Goal: Task Accomplishment & Management: Complete application form

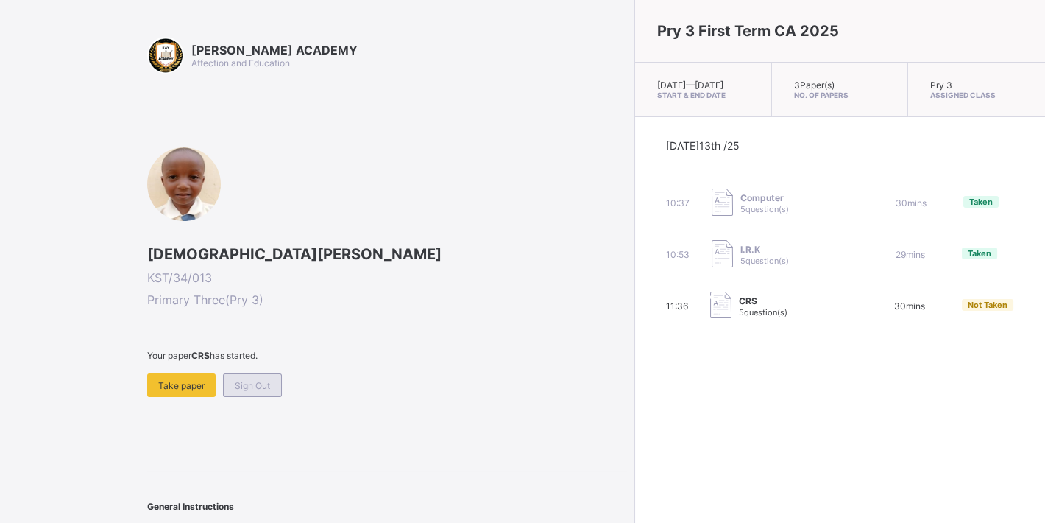
click at [270, 382] on span "Sign Out" at bounding box center [252, 385] width 35 height 11
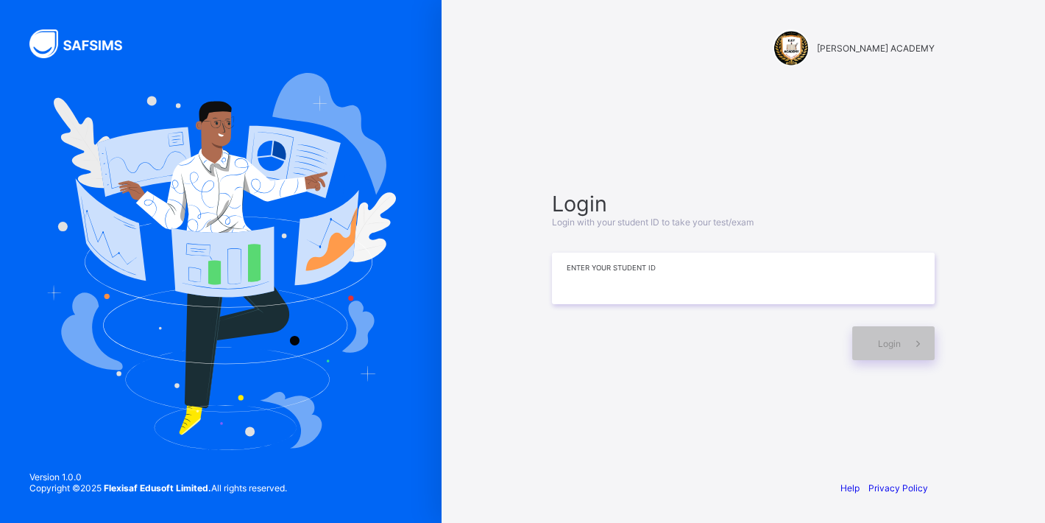
click at [617, 289] on input at bounding box center [743, 279] width 383 height 52
type input "**********"
click at [872, 329] on div "Login" at bounding box center [894, 343] width 82 height 34
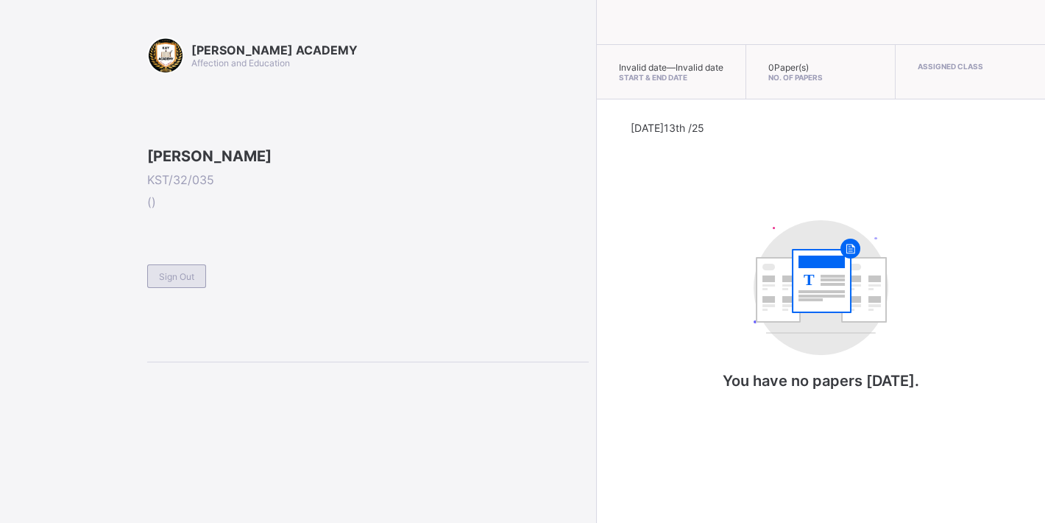
click at [197, 288] on div "Sign Out" at bounding box center [176, 276] width 59 height 24
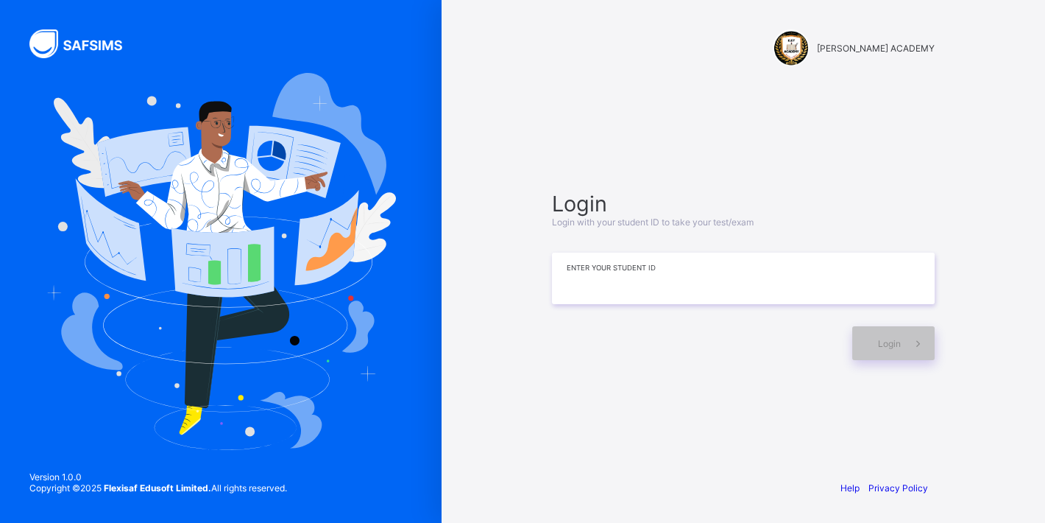
drag, startPoint x: 551, startPoint y: 273, endPoint x: 571, endPoint y: 275, distance: 20.7
click at [571, 275] on div "Login Login with your student ID to take your test/exam Enter your Student ID L…" at bounding box center [743, 275] width 412 height 325
click at [571, 275] on input at bounding box center [743, 279] width 383 height 52
click at [884, 353] on div "Login" at bounding box center [894, 343] width 82 height 34
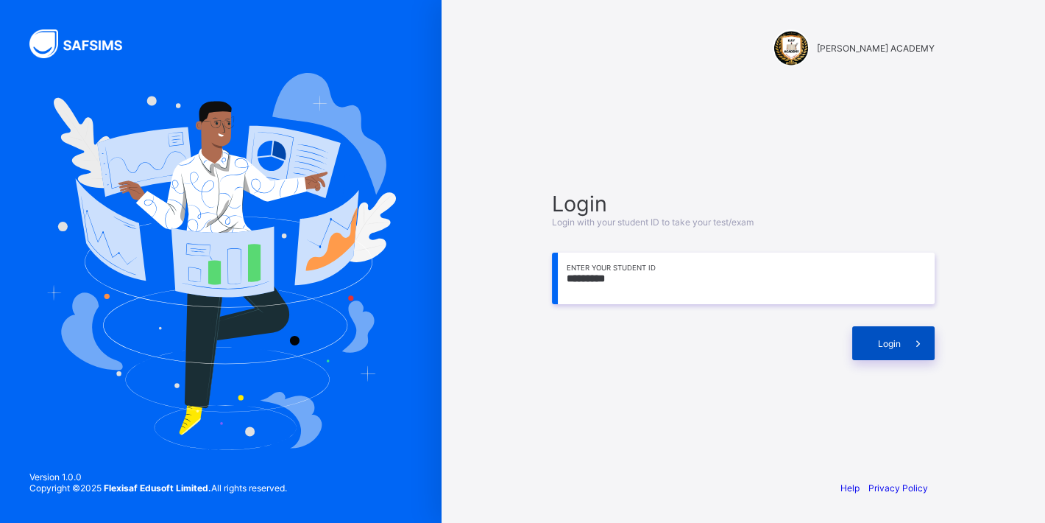
click at [884, 354] on div "Login" at bounding box center [894, 343] width 82 height 34
drag, startPoint x: 632, startPoint y: 285, endPoint x: 614, endPoint y: 286, distance: 18.4
click at [614, 286] on input "*********" at bounding box center [743, 279] width 383 height 52
type input "**********"
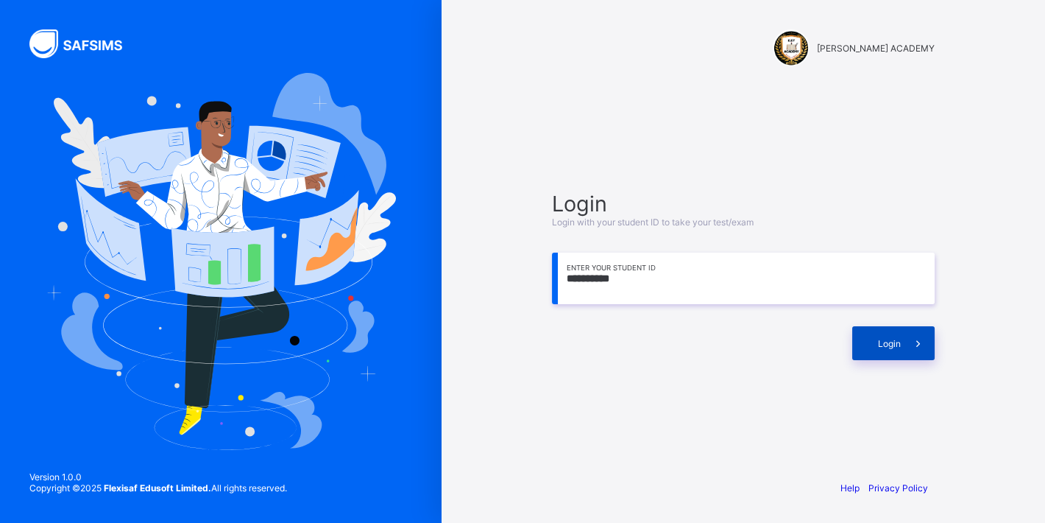
click at [867, 341] on div "Login" at bounding box center [894, 343] width 82 height 34
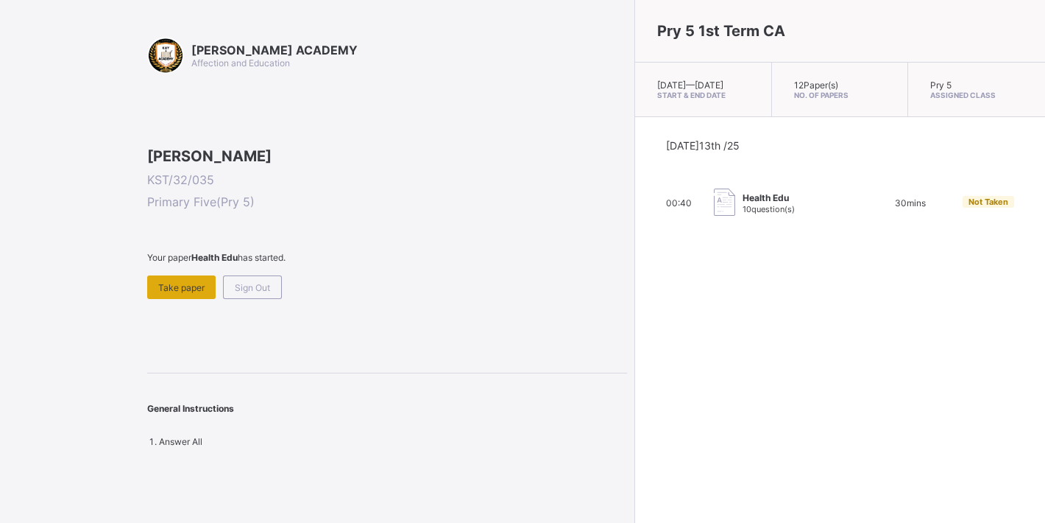
click at [177, 293] on span "Take paper" at bounding box center [181, 287] width 46 height 11
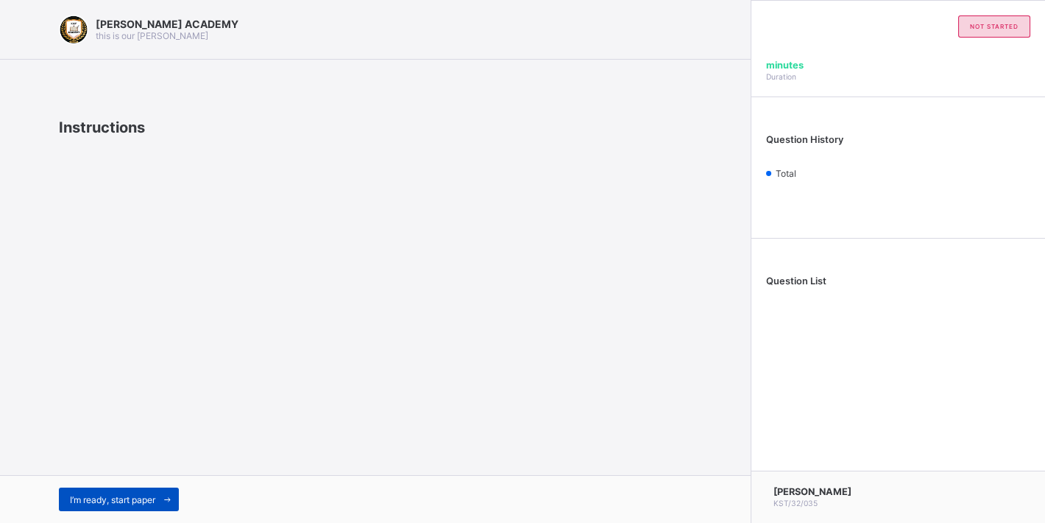
click at [124, 497] on span "I’m ready, start paper" at bounding box center [112, 499] width 85 height 11
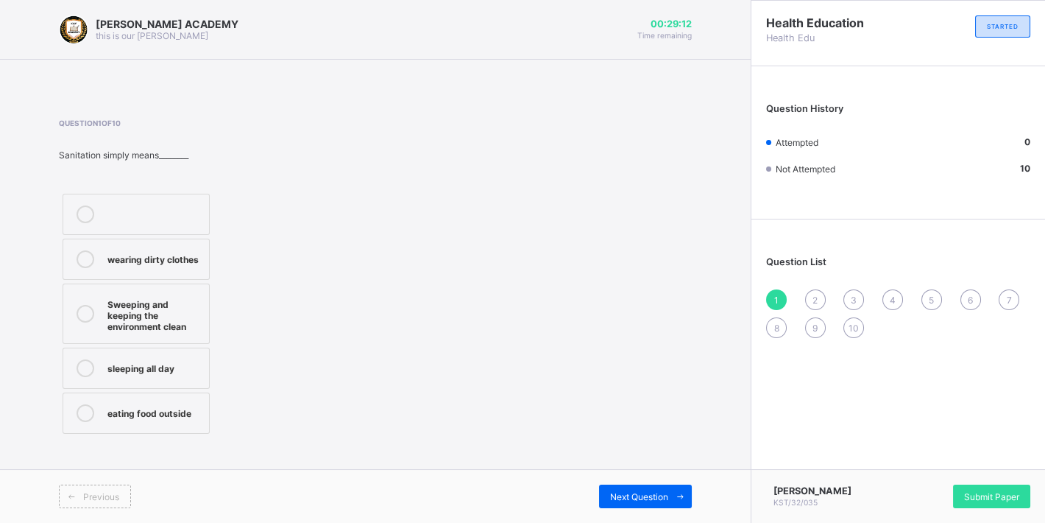
click at [139, 324] on div "Sweeping and keeping the environment clean" at bounding box center [154, 313] width 94 height 37
click at [626, 495] on span "Next Question" at bounding box center [639, 496] width 58 height 11
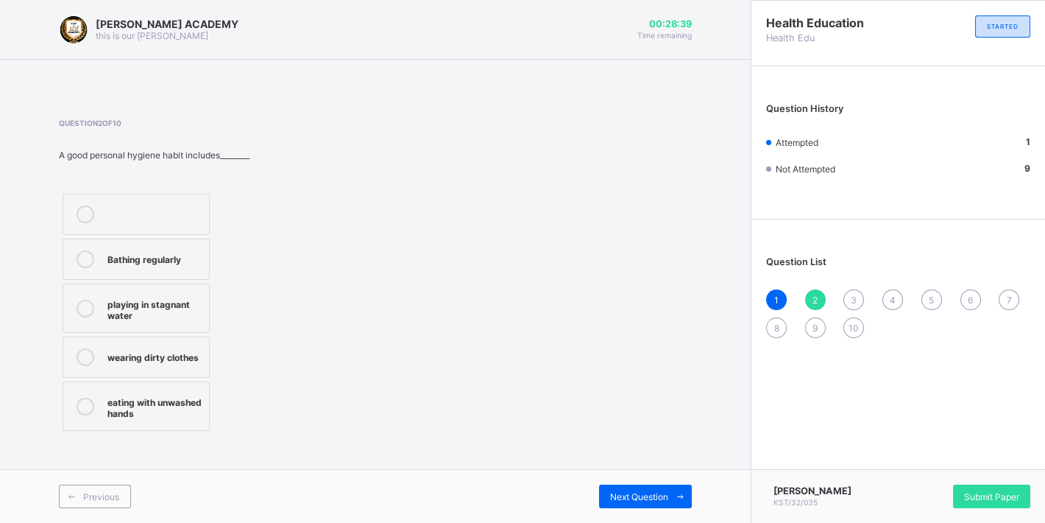
click at [776, 304] on span "1" at bounding box center [777, 300] width 4 height 11
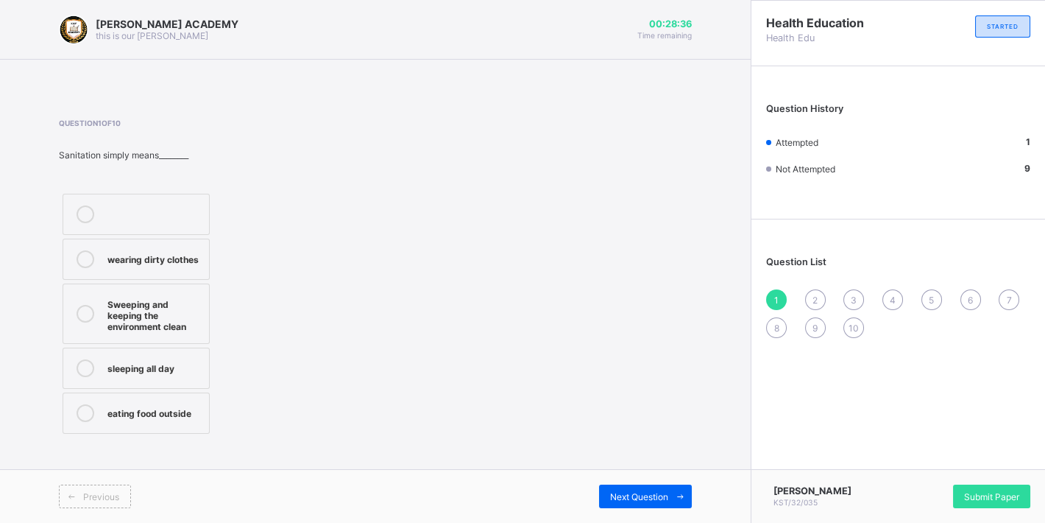
click at [139, 331] on div "Sweeping and keeping the environment clean" at bounding box center [154, 313] width 94 height 37
click at [140, 331] on div "Sweeping and keeping the environment clean" at bounding box center [154, 313] width 94 height 37
click at [819, 300] on div "2" at bounding box center [815, 299] width 21 height 21
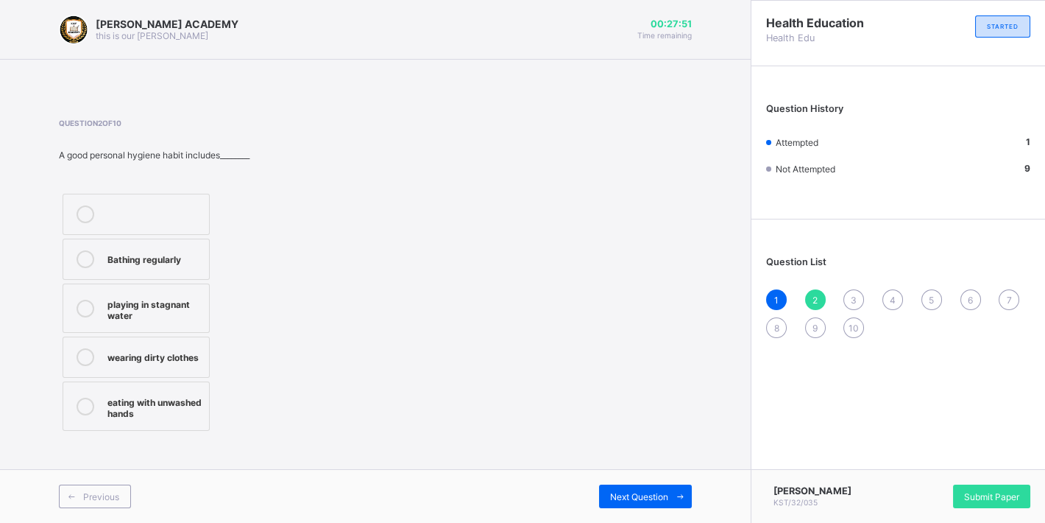
click at [130, 423] on label "eating with unwashed hands" at bounding box center [136, 405] width 147 height 49
click at [626, 497] on span "Next Question" at bounding box center [639, 496] width 58 height 11
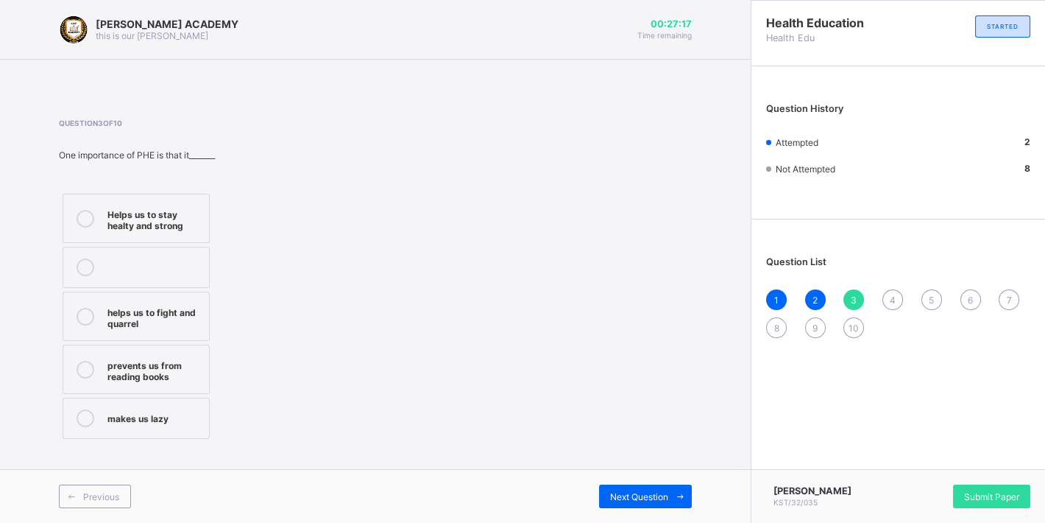
click at [194, 207] on div "Helps us to stay healty and strong" at bounding box center [154, 218] width 94 height 26
click at [616, 491] on span "Next Question" at bounding box center [639, 496] width 58 height 11
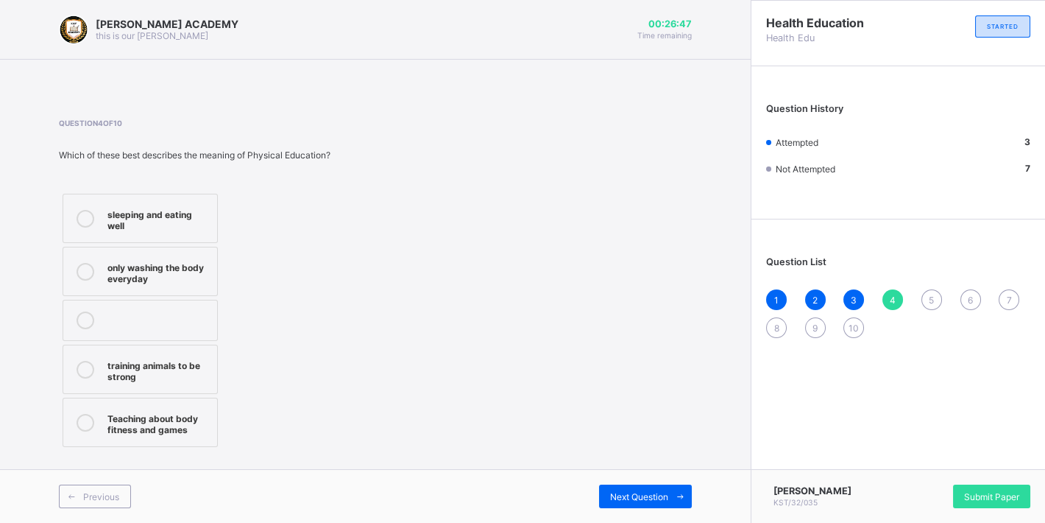
click at [185, 409] on div "Teaching about body fitness and games" at bounding box center [158, 422] width 102 height 26
click at [652, 498] on span "Next Question" at bounding box center [639, 496] width 58 height 11
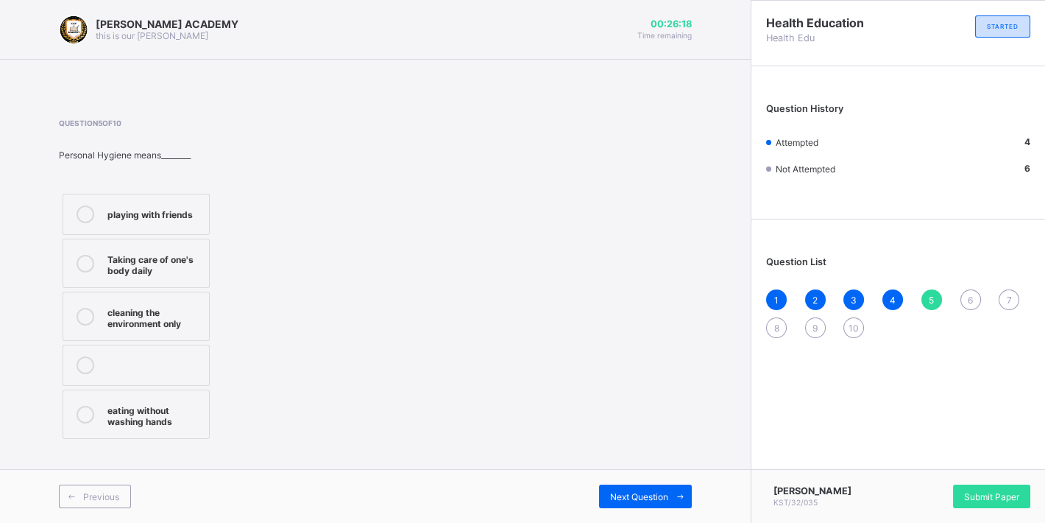
click at [183, 281] on label "Taking care of one's body daily" at bounding box center [136, 263] width 147 height 49
click at [643, 501] on span "Next Question" at bounding box center [639, 496] width 58 height 11
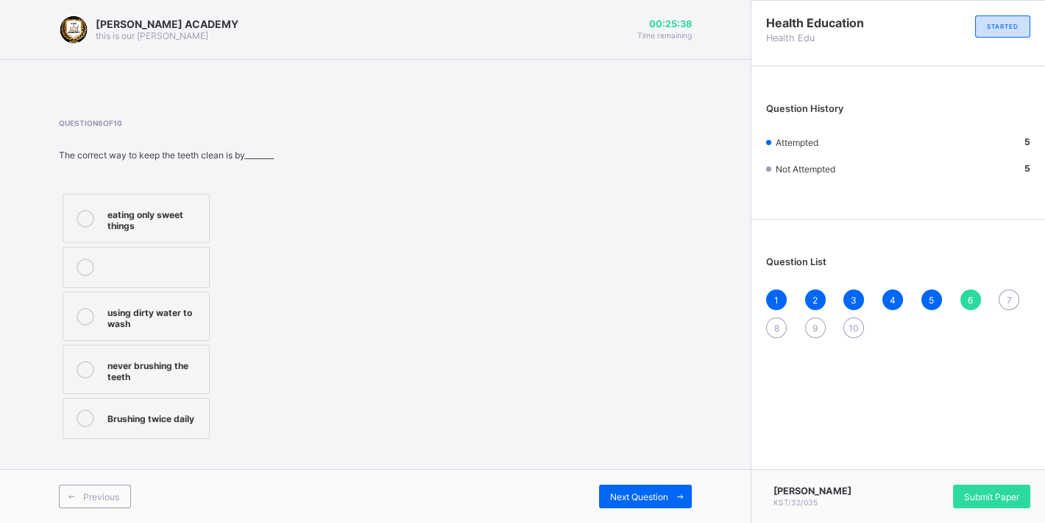
click at [157, 410] on div "Brushing twice daily" at bounding box center [154, 416] width 94 height 15
click at [642, 494] on span "Next Question" at bounding box center [639, 496] width 58 height 11
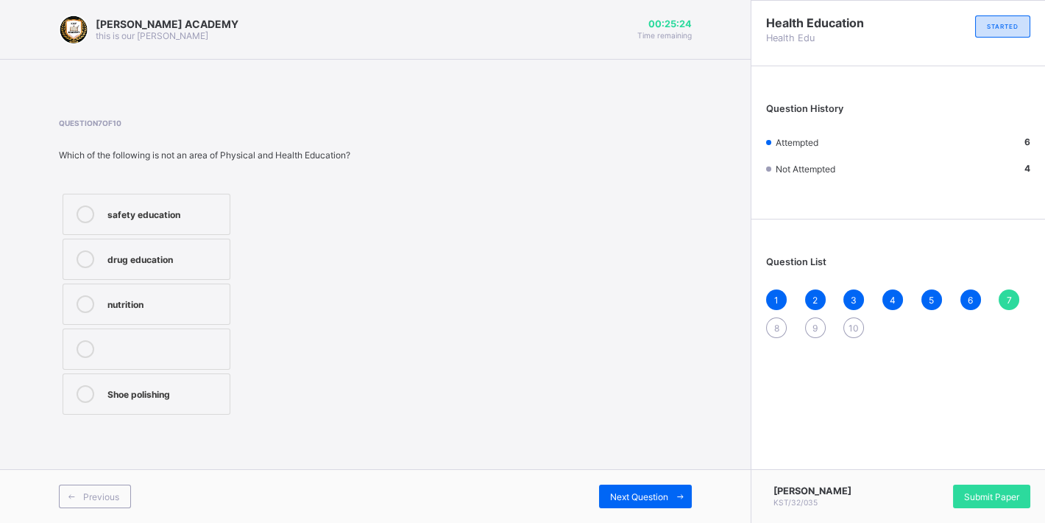
click at [166, 224] on label "safety education" at bounding box center [147, 214] width 168 height 41
click at [632, 498] on span "Next Question" at bounding box center [639, 496] width 58 height 11
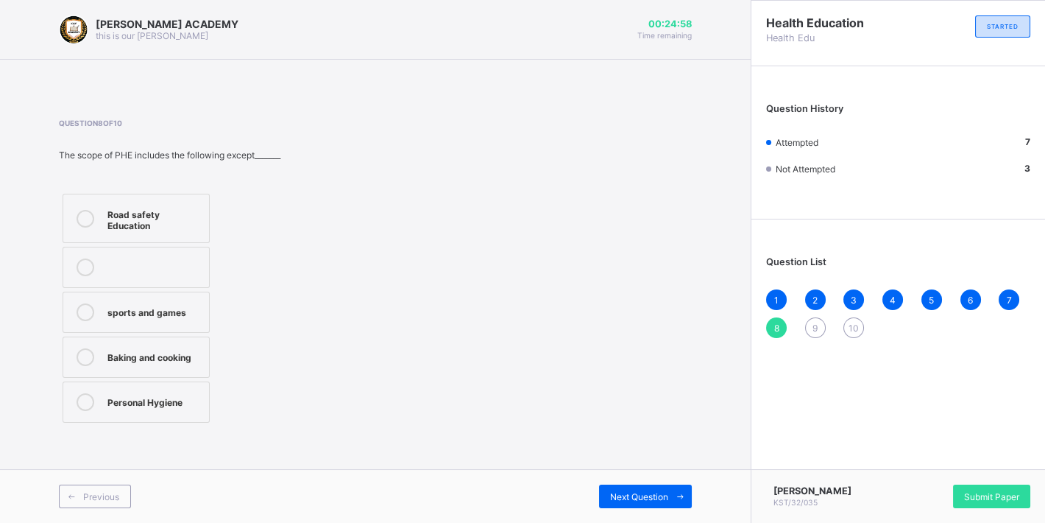
click at [181, 405] on div "Personal Hygiene" at bounding box center [154, 400] width 94 height 15
click at [656, 507] on div "Next Question" at bounding box center [645, 496] width 93 height 24
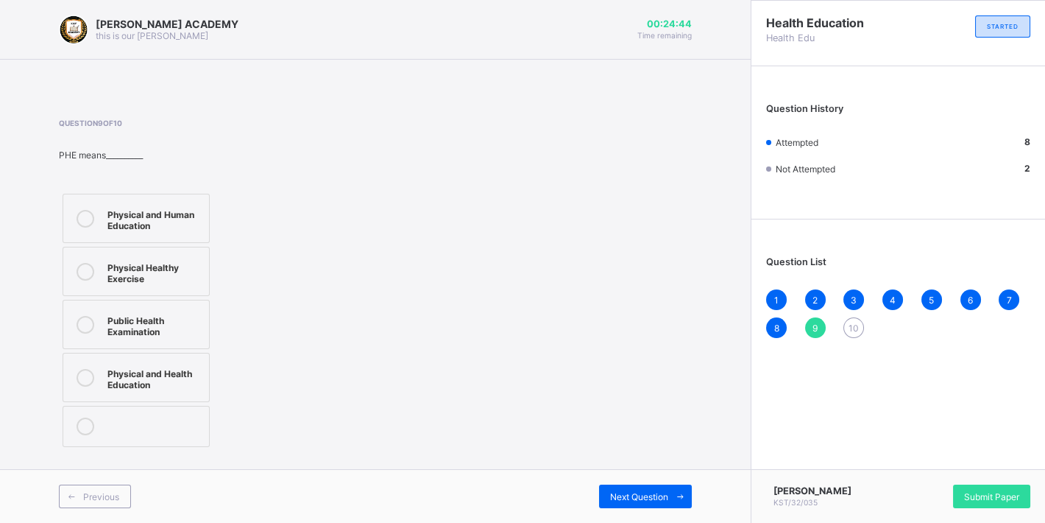
click at [140, 387] on div "Physical and Health Education" at bounding box center [154, 377] width 94 height 26
click at [644, 498] on span "Next Question" at bounding box center [639, 496] width 58 height 11
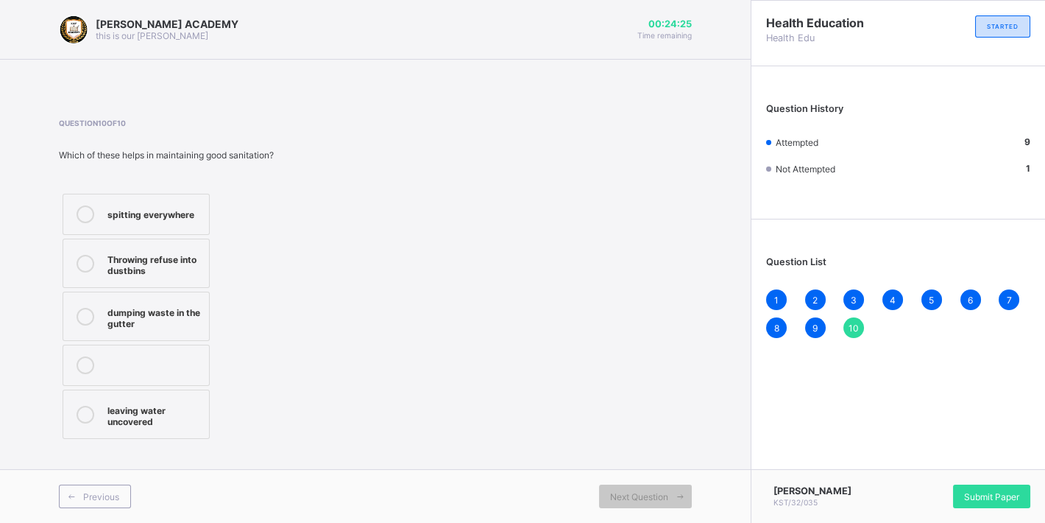
click at [134, 420] on div "leaving water uncovered" at bounding box center [154, 414] width 94 height 26
click at [991, 489] on div "Submit Paper" at bounding box center [991, 496] width 77 height 24
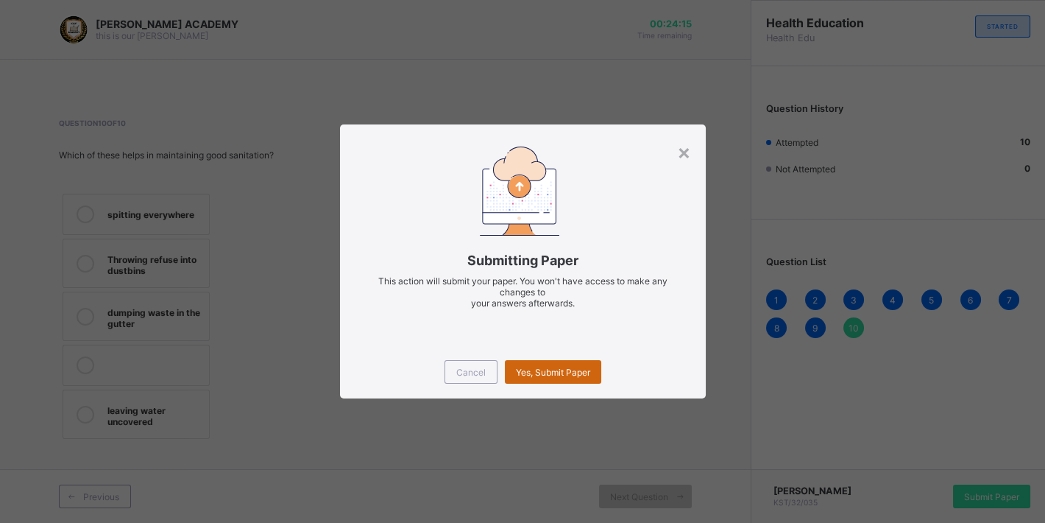
click at [554, 368] on span "Yes, Submit Paper" at bounding box center [553, 372] width 74 height 11
click at [553, 368] on div "Yes, Submit Paper" at bounding box center [553, 372] width 96 height 24
click at [553, 368] on span "Yes, Submit Paper" at bounding box center [553, 372] width 74 height 11
click at [548, 376] on div "Yes, Submit Paper" at bounding box center [553, 372] width 96 height 24
click at [548, 375] on span "Yes, Submit Paper" at bounding box center [553, 372] width 74 height 11
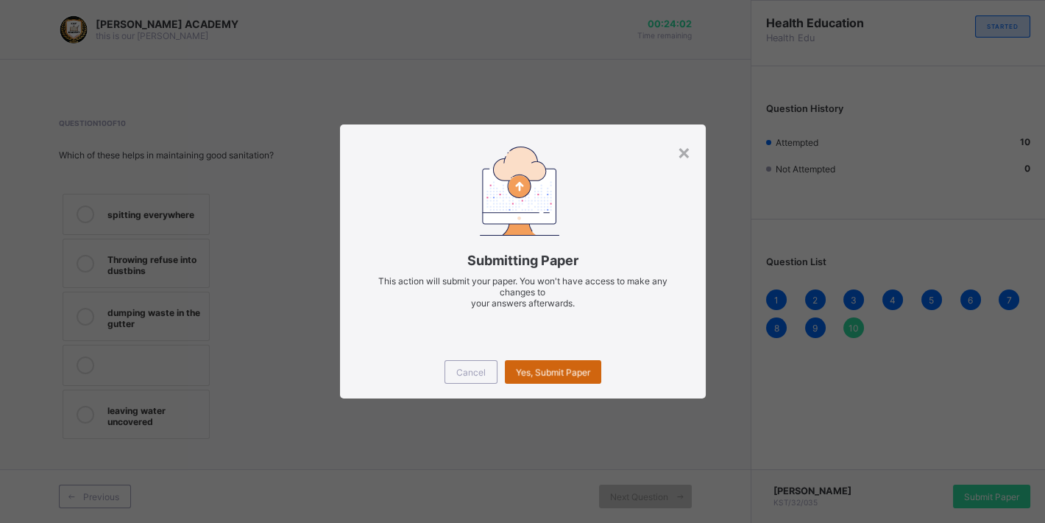
click at [547, 375] on div "Yes, Submit Paper" at bounding box center [553, 372] width 96 height 24
click at [548, 375] on div "Yes, Submit Paper" at bounding box center [553, 372] width 96 height 24
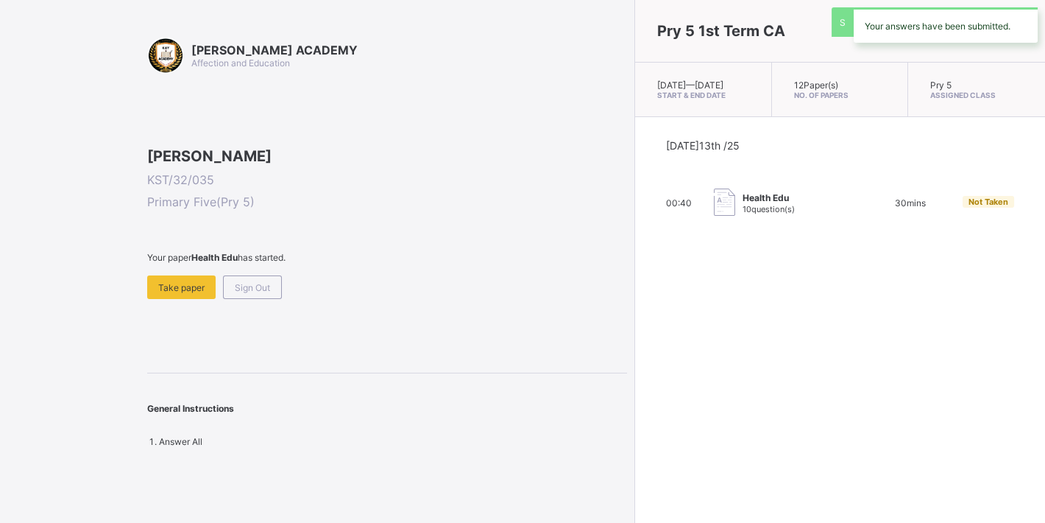
click at [635, 376] on div "Pry 5 1st Term CA Mon, Oct 13th 2025 — Tue, Oct 14th 2025 Start & End Date 12 P…" at bounding box center [840, 261] width 411 height 523
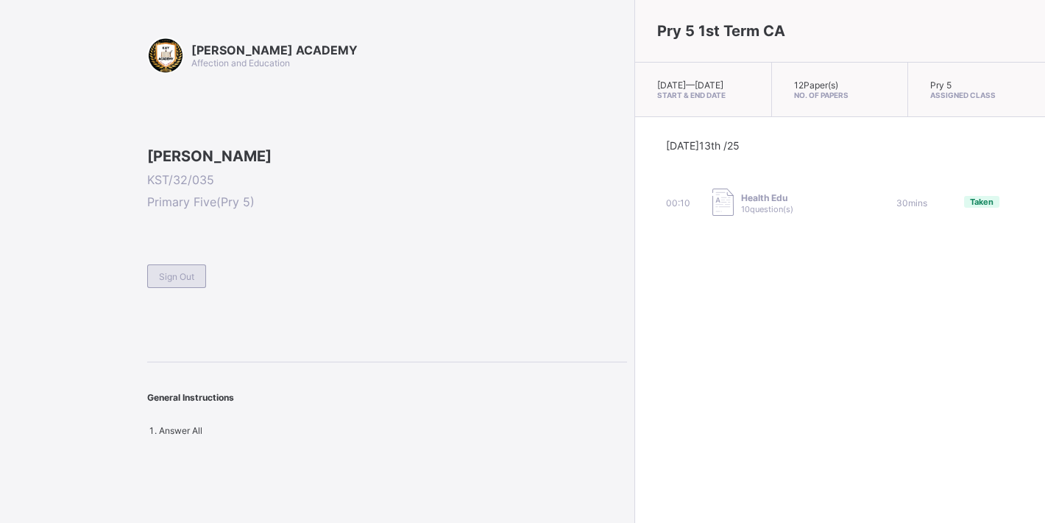
click at [202, 288] on div "Sign Out" at bounding box center [176, 276] width 59 height 24
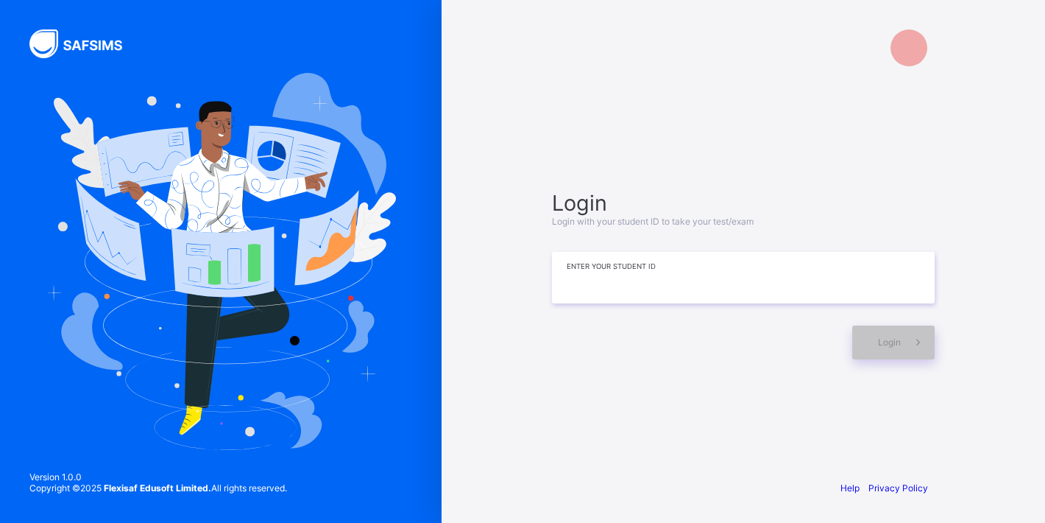
click at [638, 267] on input at bounding box center [743, 278] width 383 height 52
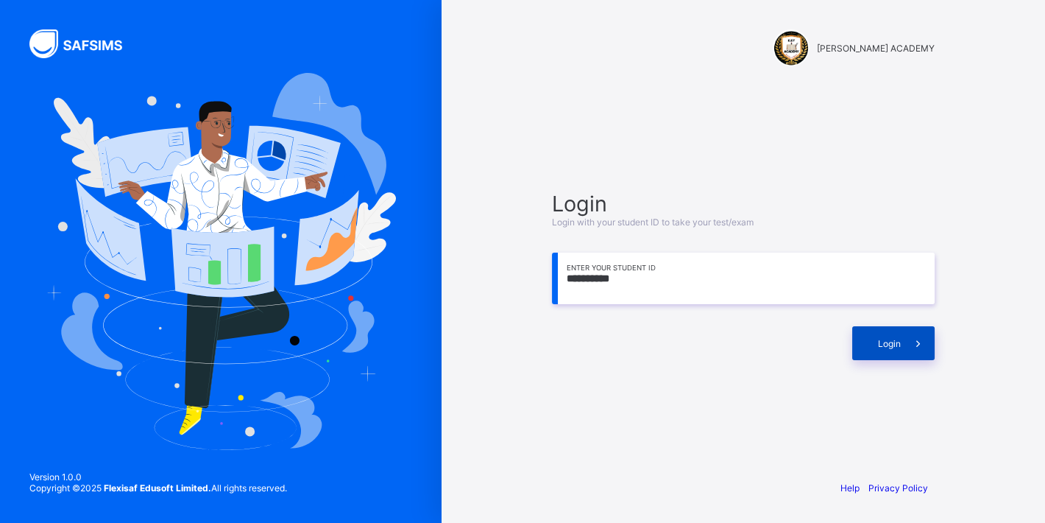
type input "**********"
click at [888, 350] on div "Login" at bounding box center [894, 343] width 82 height 34
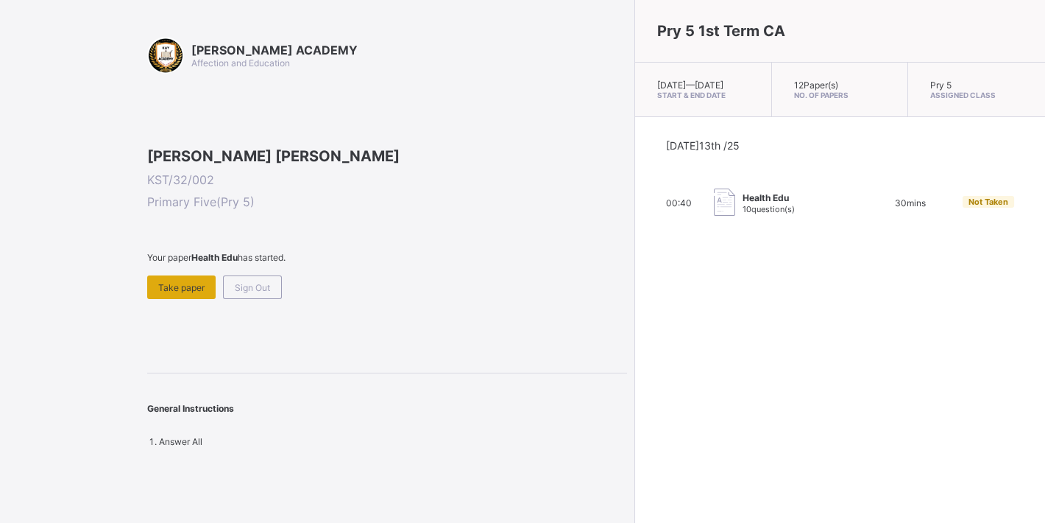
click at [186, 293] on span "Take paper" at bounding box center [181, 287] width 46 height 11
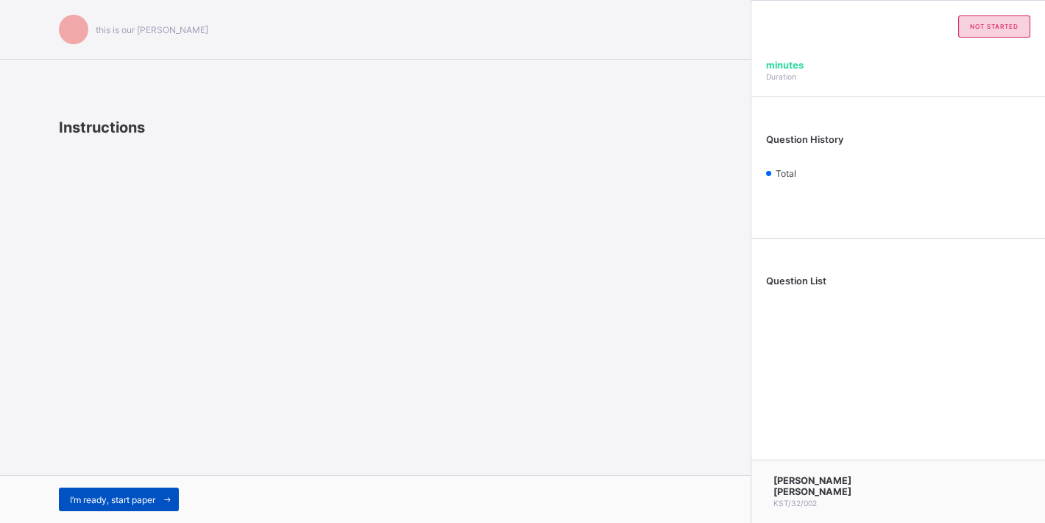
click at [155, 493] on div "I’m ready, start paper" at bounding box center [119, 499] width 120 height 24
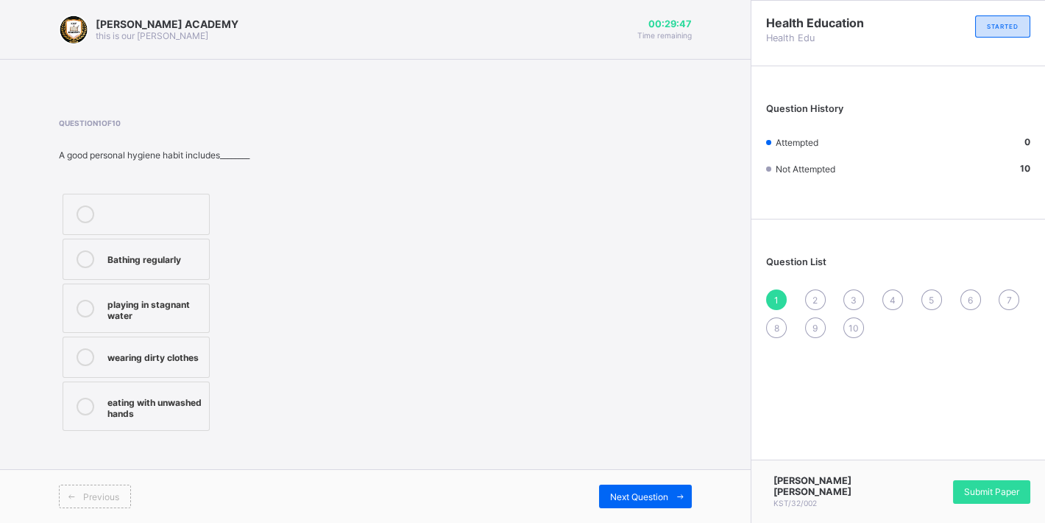
click at [197, 244] on label "Bathing regularly" at bounding box center [136, 259] width 147 height 41
click at [657, 488] on div "Next Question" at bounding box center [645, 496] width 93 height 24
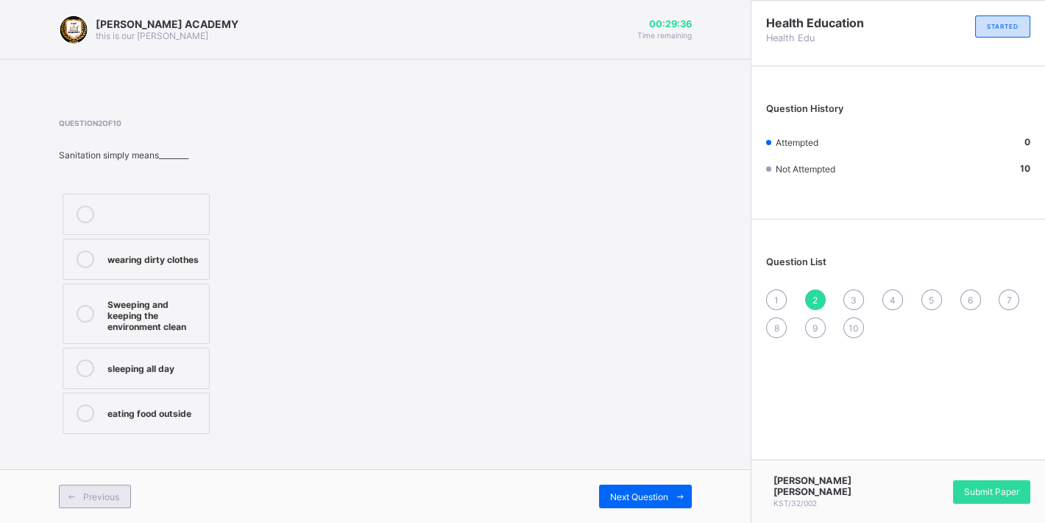
click at [102, 489] on div "Previous" at bounding box center [95, 496] width 72 height 24
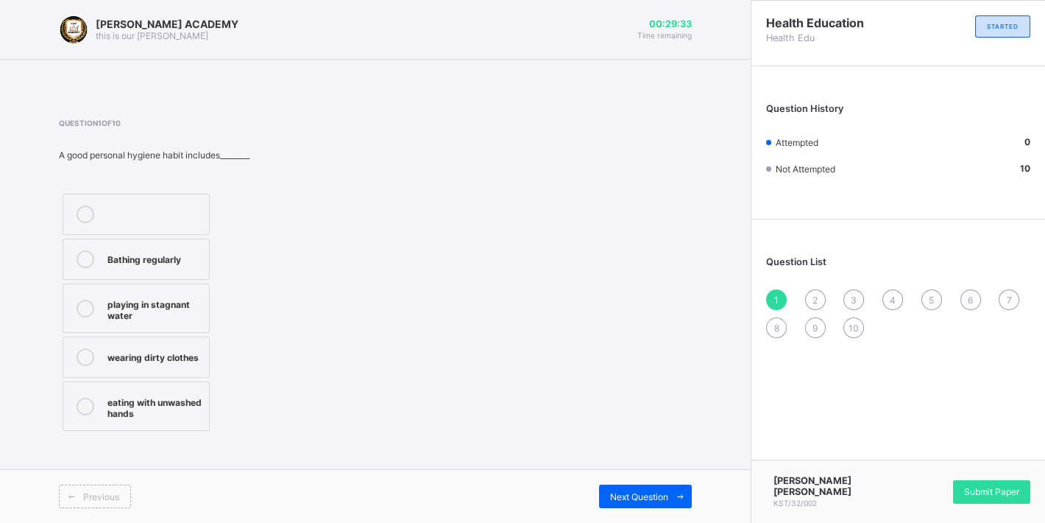
click at [191, 259] on div "Bathing regularly" at bounding box center [154, 257] width 94 height 15
click at [638, 486] on div "Next Question" at bounding box center [645, 496] width 93 height 24
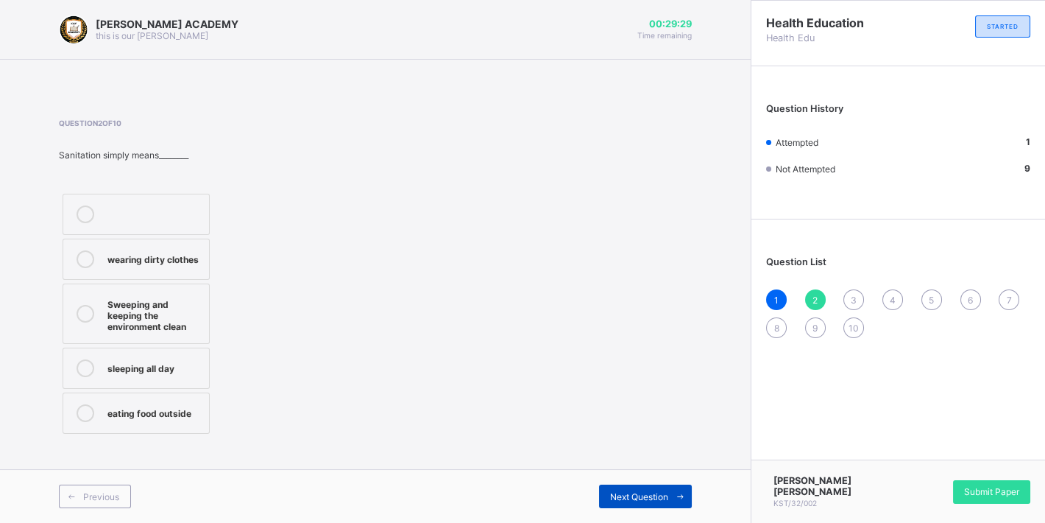
click at [638, 486] on div "Next Question" at bounding box center [645, 496] width 93 height 24
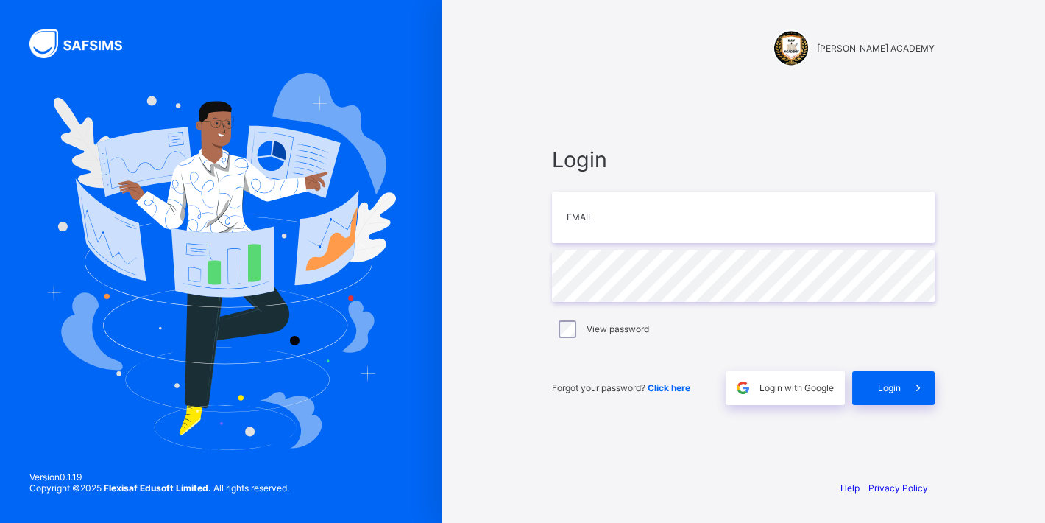
click at [635, 448] on div "Login Email Password View password Forgot your password? Click here Login with …" at bounding box center [743, 275] width 412 height 384
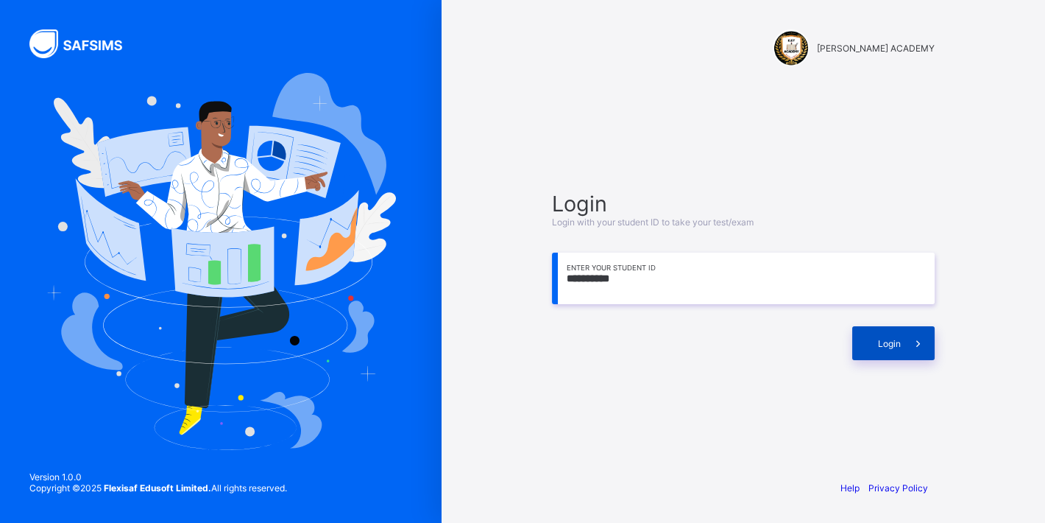
type input "**********"
click at [878, 332] on div "Login" at bounding box center [894, 343] width 82 height 34
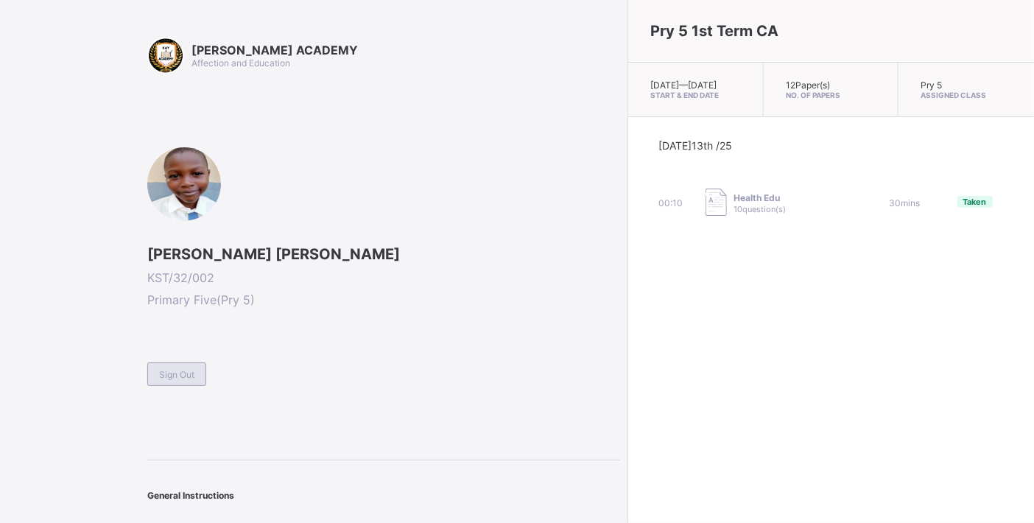
click at [197, 370] on div "Sign Out" at bounding box center [176, 374] width 59 height 24
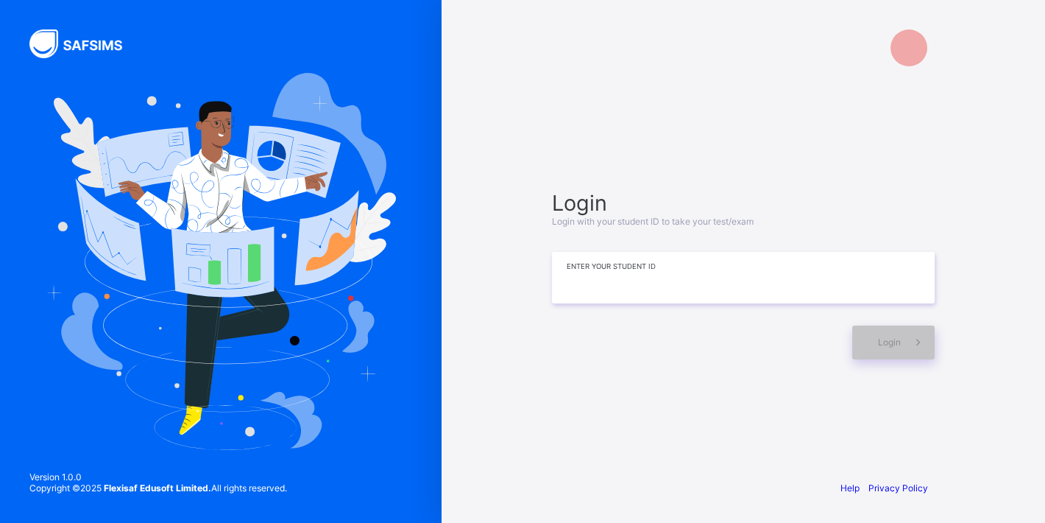
click at [585, 280] on input at bounding box center [743, 278] width 383 height 52
type input "**********"
click at [885, 330] on div "Login" at bounding box center [894, 342] width 82 height 34
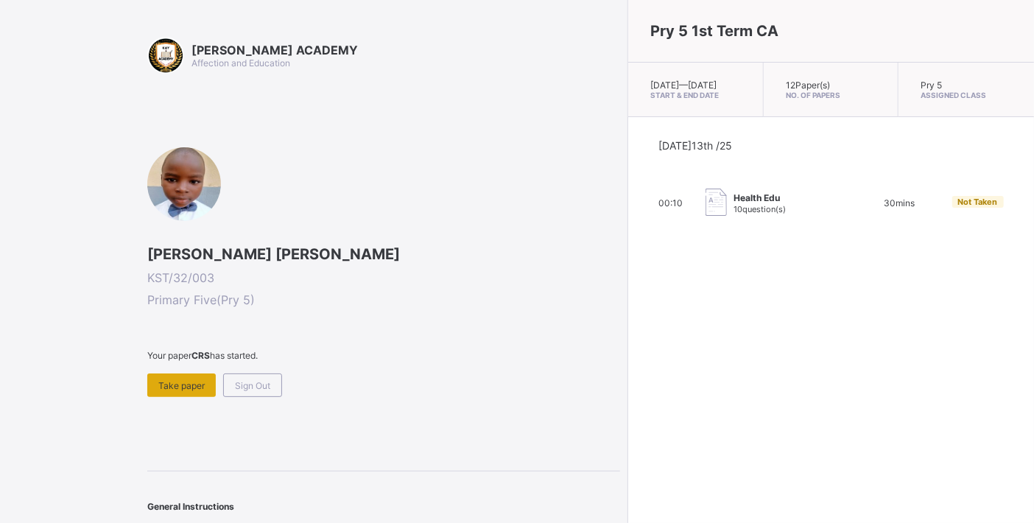
click at [181, 380] on span "Take paper" at bounding box center [181, 385] width 46 height 11
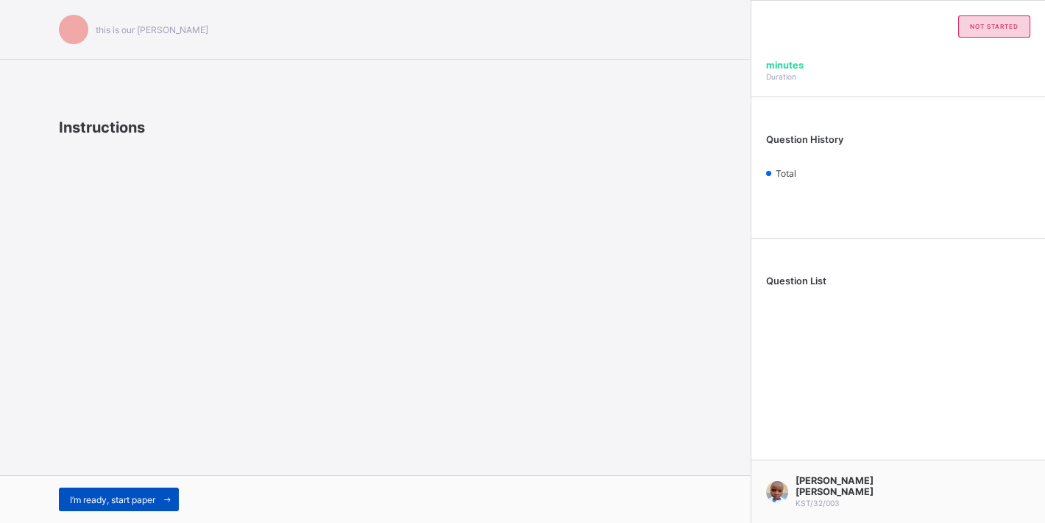
click at [149, 490] on div "I’m ready, start paper" at bounding box center [119, 499] width 120 height 24
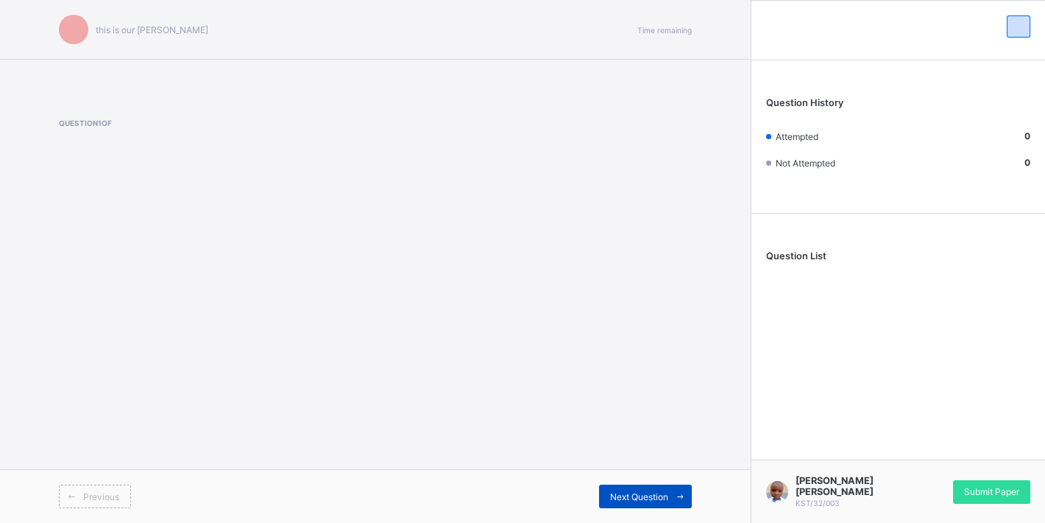
click at [642, 487] on div "Next Question" at bounding box center [645, 496] width 93 height 24
click at [618, 489] on div "Next Question" at bounding box center [645, 496] width 93 height 24
click at [618, 490] on div "Next Question" at bounding box center [645, 496] width 93 height 24
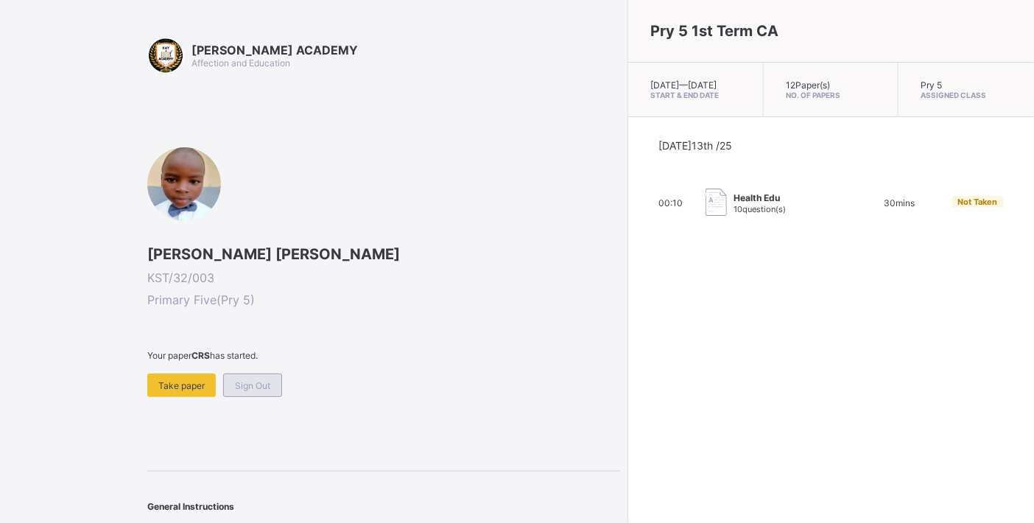
click at [255, 386] on span "Sign Out" at bounding box center [252, 385] width 35 height 11
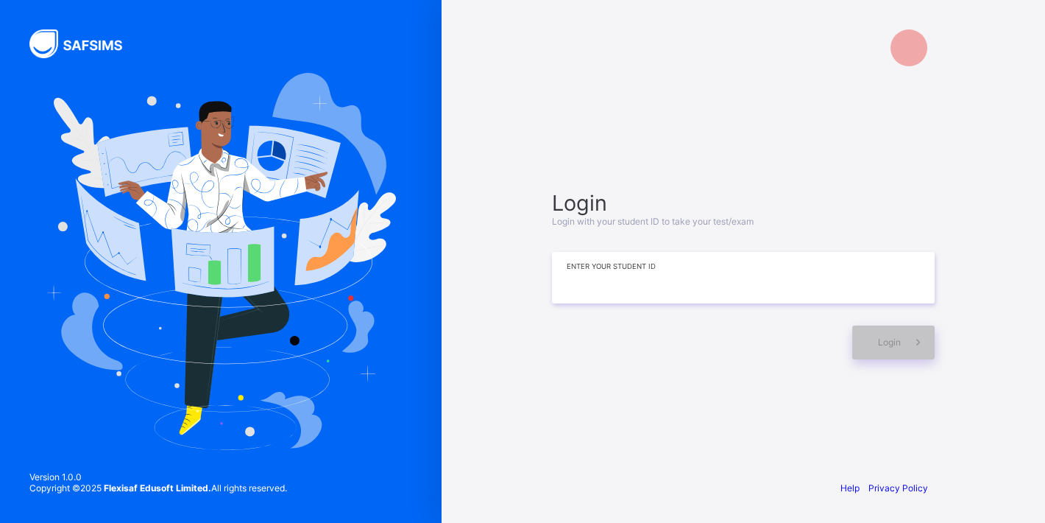
click at [612, 271] on input at bounding box center [743, 278] width 383 height 52
type input "**********"
click at [863, 334] on div "Login" at bounding box center [894, 342] width 82 height 34
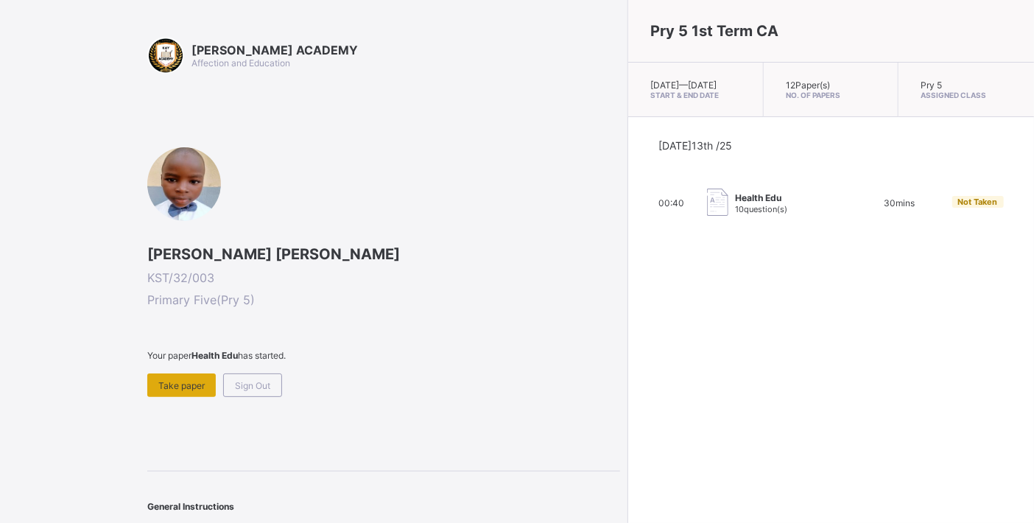
click at [188, 377] on div "Take paper" at bounding box center [181, 385] width 68 height 24
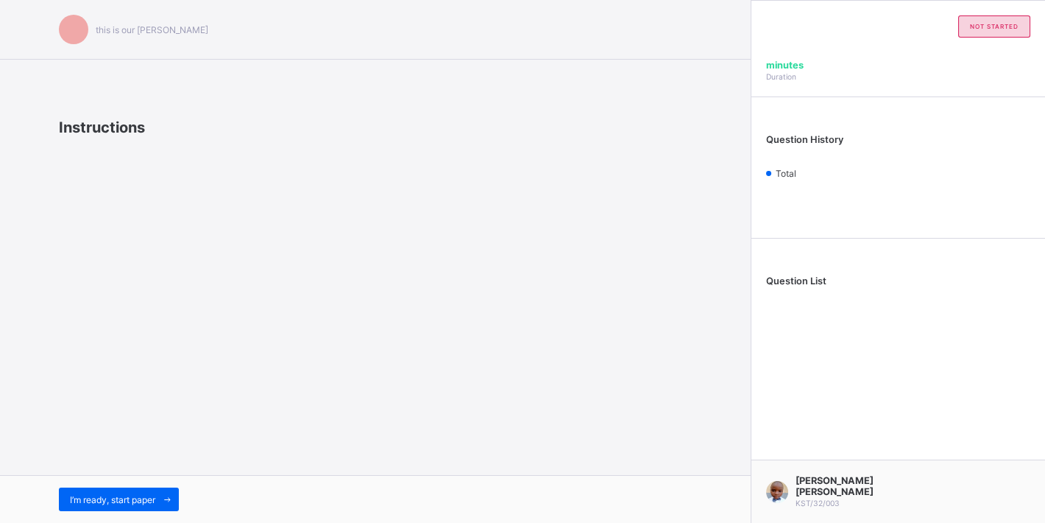
drag, startPoint x: 188, startPoint y: 377, endPoint x: 162, endPoint y: 437, distance: 65.0
click at [162, 437] on div "this is our motton Instructions I’m ready, start paper" at bounding box center [375, 261] width 751 height 523
click at [135, 489] on div "I’m ready, start paper" at bounding box center [119, 499] width 120 height 24
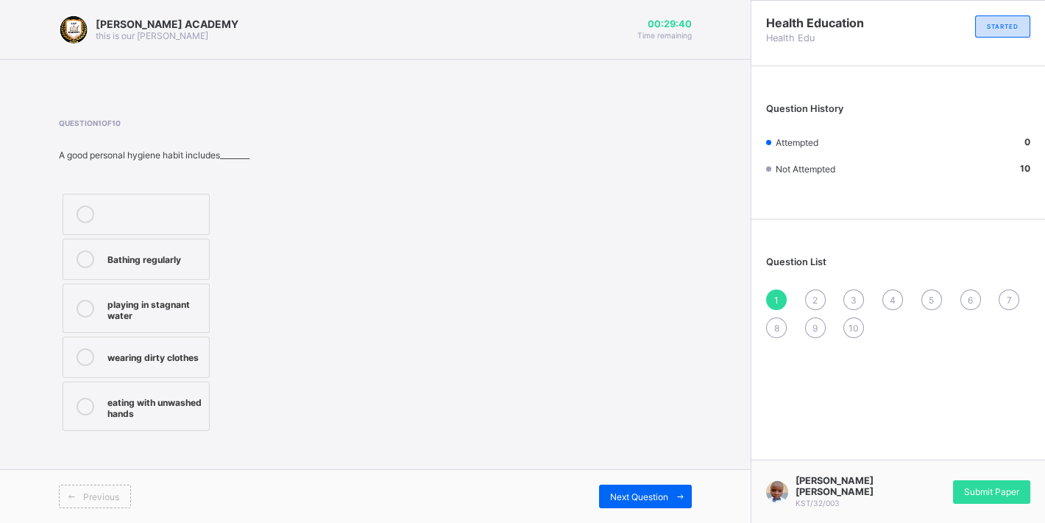
click at [159, 258] on div "Bathing regularly" at bounding box center [154, 257] width 94 height 15
click at [669, 487] on span at bounding box center [681, 496] width 24 height 24
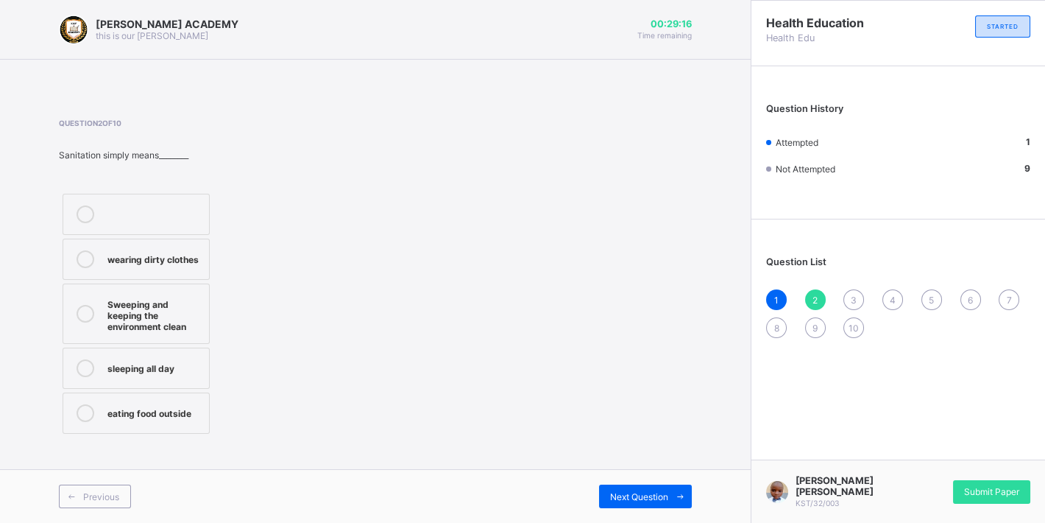
click at [189, 317] on div "Sweeping and keeping the environment clean" at bounding box center [154, 313] width 94 height 37
click at [637, 492] on span "Next Question" at bounding box center [639, 496] width 58 height 11
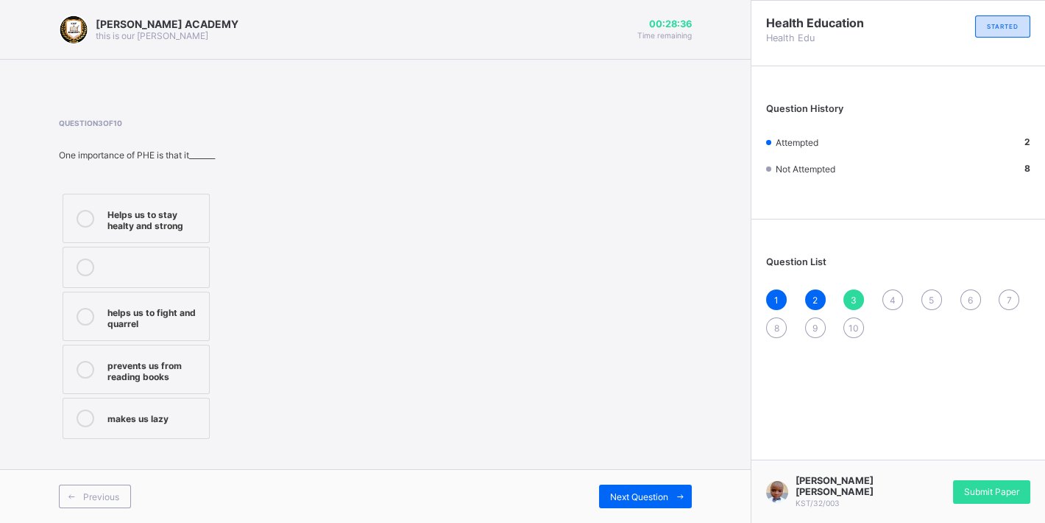
click at [356, 297] on div "Question 3 of 10 One importance of PHE is that it_______ Helps us to stay healt…" at bounding box center [375, 281] width 633 height 324
click at [133, 214] on div "Helps us to stay healty and strong" at bounding box center [154, 218] width 94 height 26
click at [644, 487] on div "Next Question" at bounding box center [645, 496] width 93 height 24
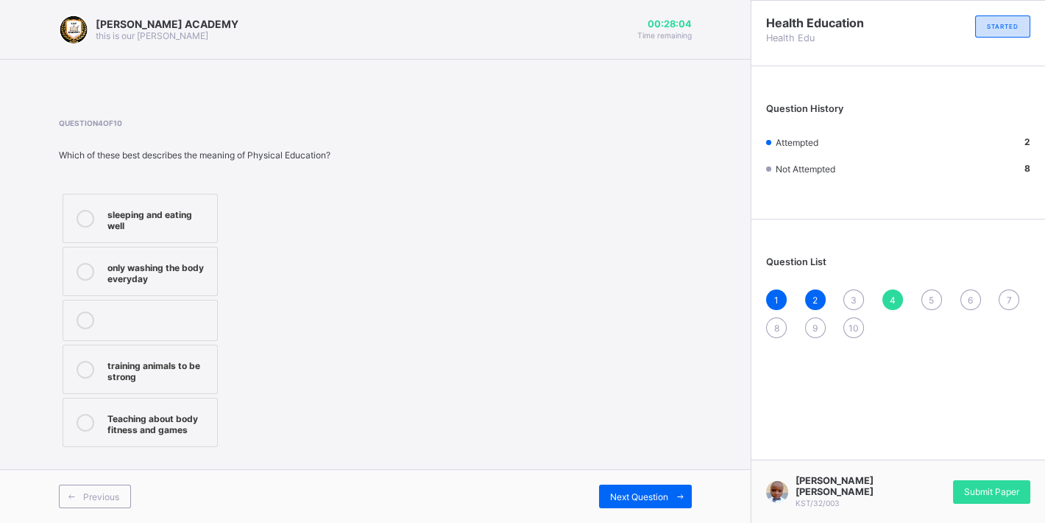
click at [850, 293] on div "3" at bounding box center [854, 299] width 21 height 21
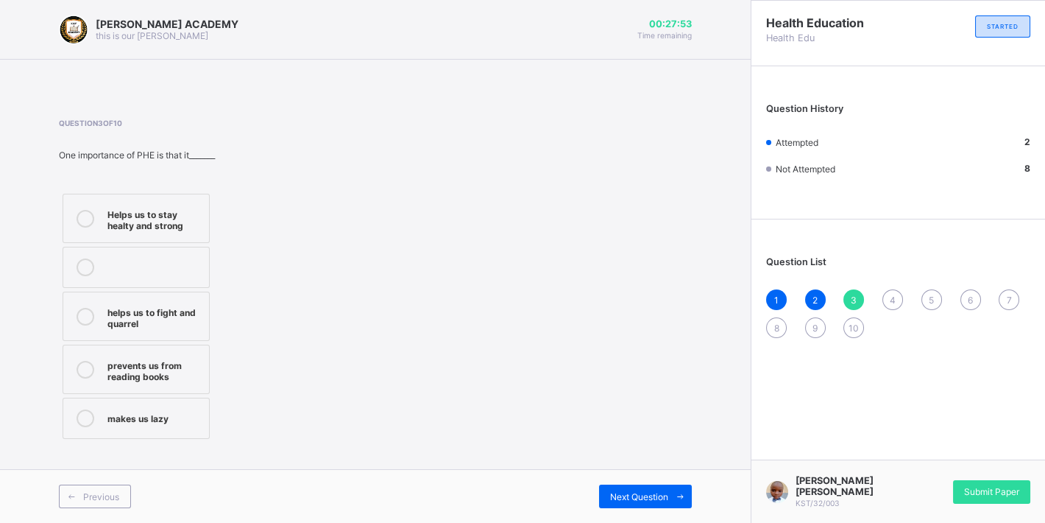
click at [184, 211] on div "Helps us to stay healty and strong" at bounding box center [154, 218] width 94 height 26
click at [633, 490] on div "Next Question" at bounding box center [645, 496] width 93 height 24
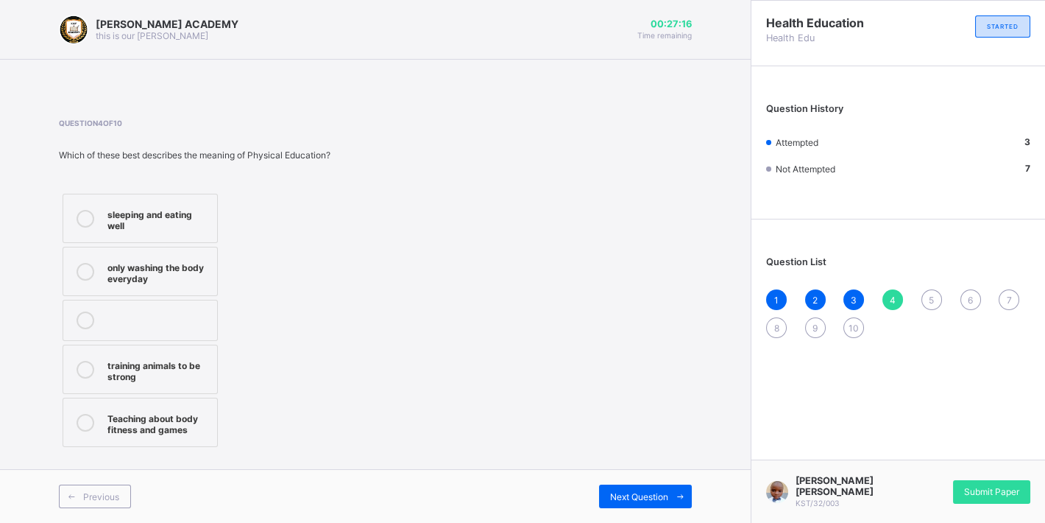
click at [179, 416] on div "Teaching about body fitness and games" at bounding box center [158, 422] width 102 height 26
click at [652, 492] on span "Next Question" at bounding box center [639, 496] width 58 height 11
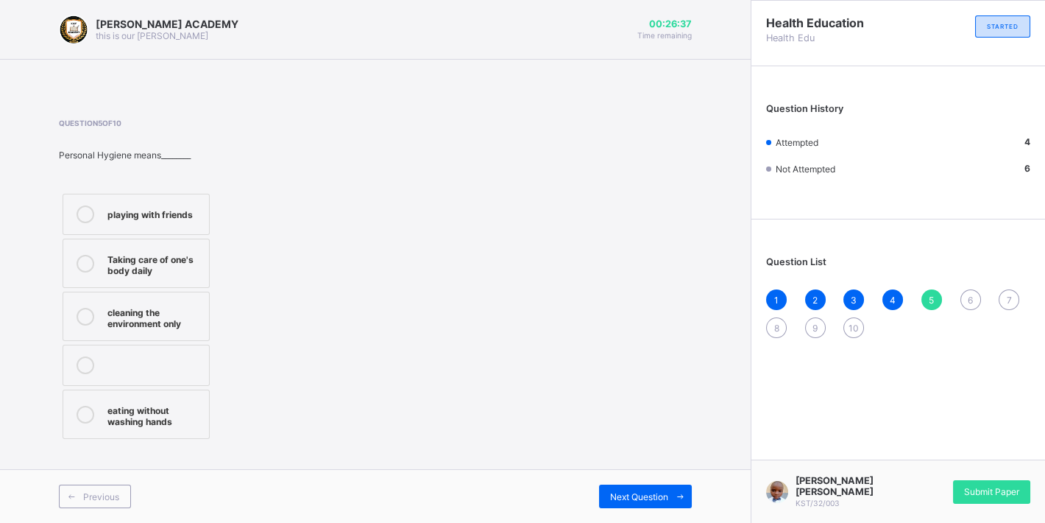
click at [183, 313] on div "cleaning the environment only" at bounding box center [154, 316] width 94 height 26
click at [644, 489] on div "Next Question" at bounding box center [645, 496] width 93 height 24
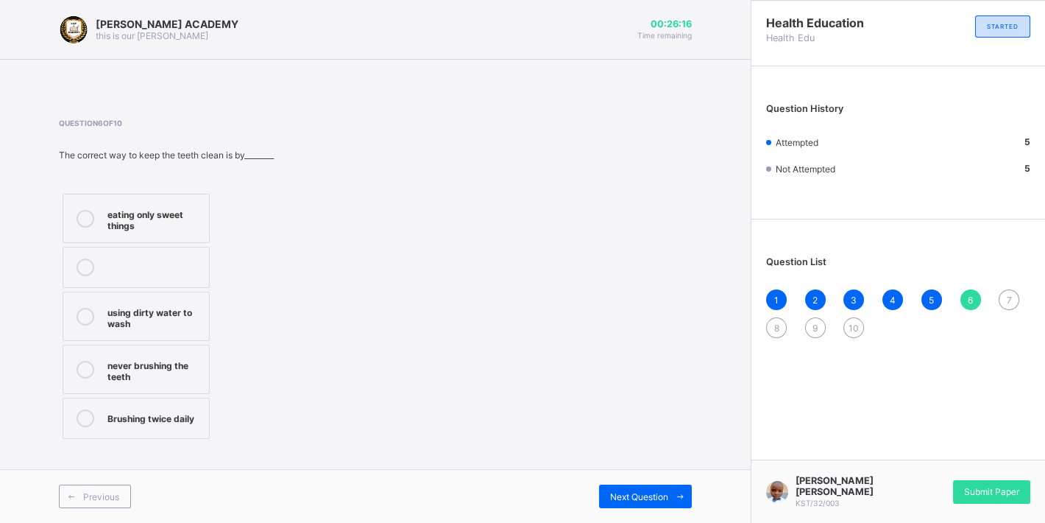
click at [157, 402] on label "Brushing twice daily" at bounding box center [136, 418] width 147 height 41
click at [644, 495] on span "Next Question" at bounding box center [639, 496] width 58 height 11
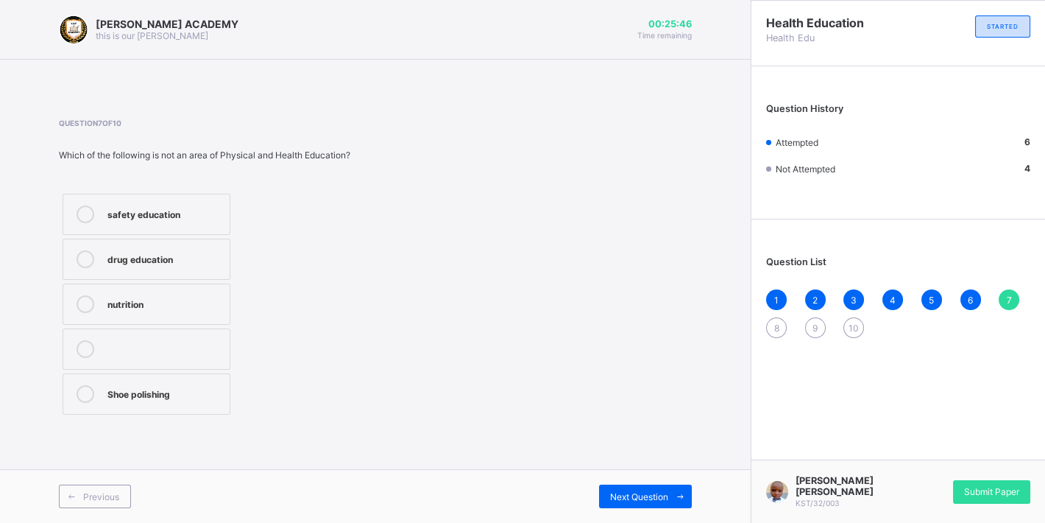
drag, startPoint x: 236, startPoint y: 233, endPoint x: 199, endPoint y: 215, distance: 41.2
click at [199, 215] on div "safety education drug education nutrition Shoe polishing" at bounding box center [146, 304] width 175 height 228
click at [199, 216] on div "safety education" at bounding box center [164, 212] width 115 height 15
click at [643, 495] on span "Next Question" at bounding box center [639, 496] width 58 height 11
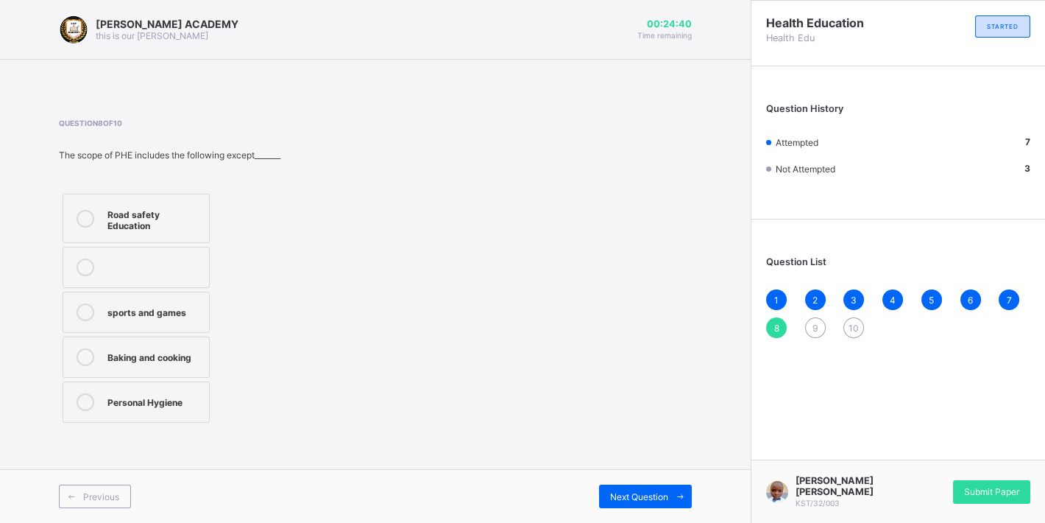
click at [177, 350] on div "Baking and cooking" at bounding box center [154, 355] width 94 height 15
click at [628, 492] on span "Next Question" at bounding box center [639, 496] width 58 height 11
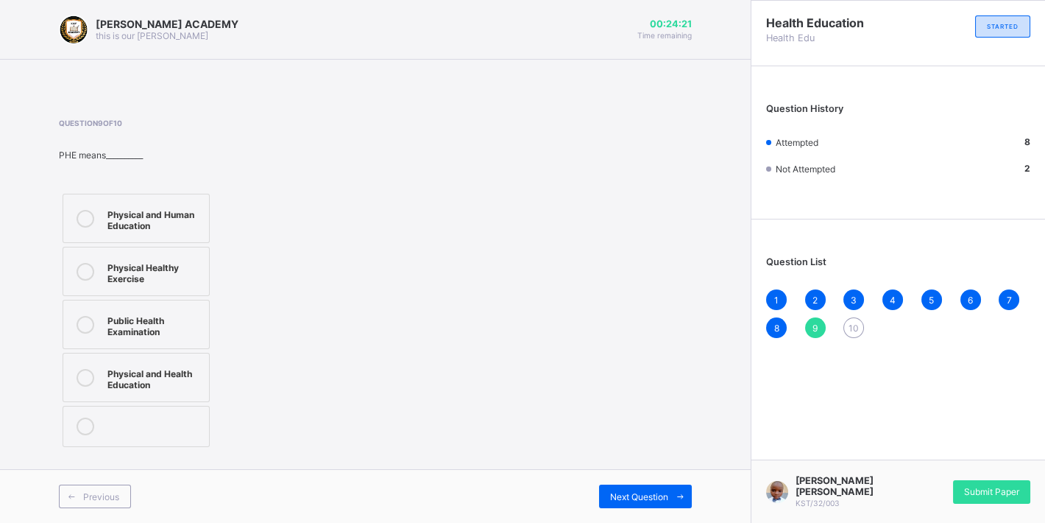
click at [188, 364] on div "Physical and Health Education" at bounding box center [154, 377] width 94 height 26
drag, startPoint x: 391, startPoint y: 345, endPoint x: 412, endPoint y: 364, distance: 28.7
click at [412, 364] on div "Question 9 of 10 PHE means__________ Physical and Human Education Physical Heal…" at bounding box center [375, 285] width 633 height 332
click at [638, 492] on span "Next Question" at bounding box center [639, 496] width 58 height 11
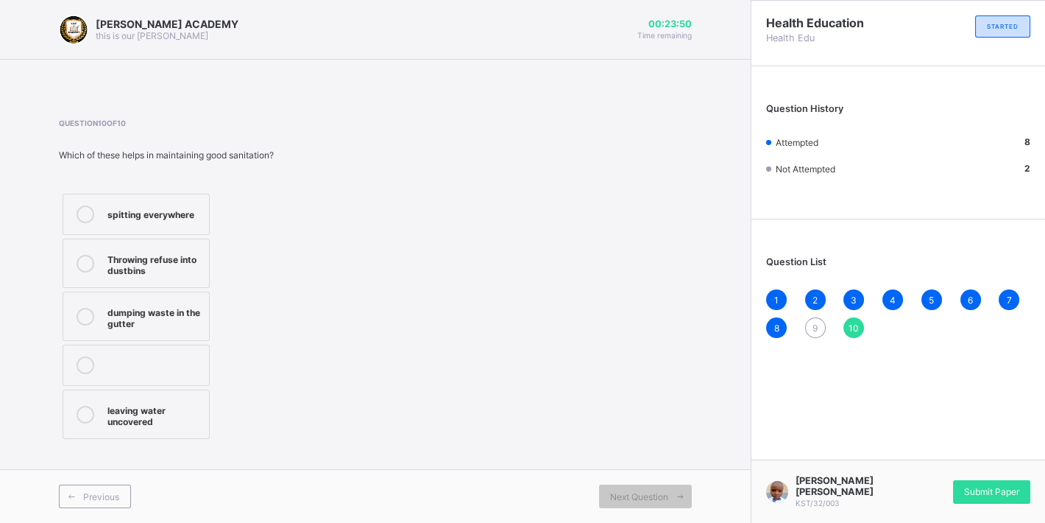
click at [815, 321] on div "9" at bounding box center [815, 327] width 21 height 21
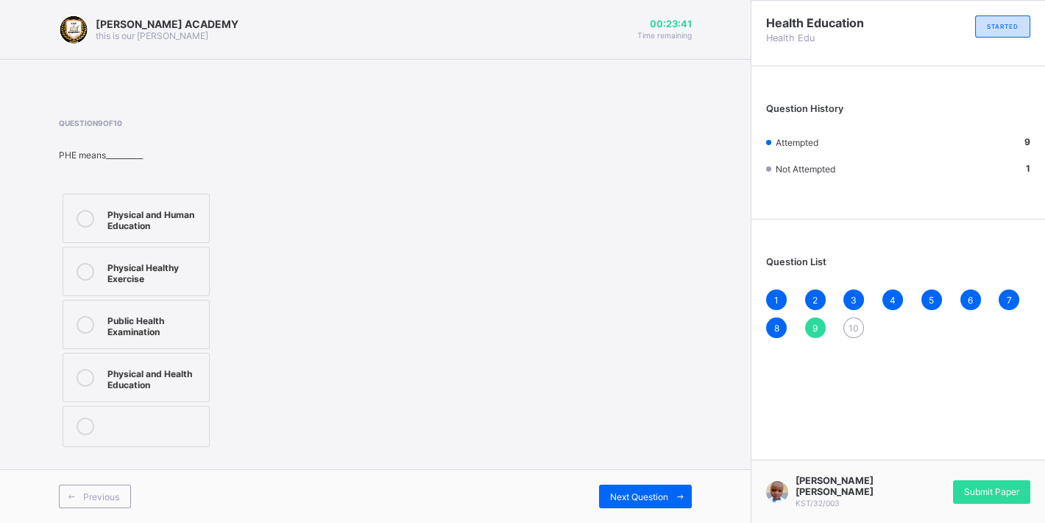
click at [193, 371] on div "Physical and Health Education" at bounding box center [154, 377] width 94 height 26
click at [674, 489] on span at bounding box center [681, 496] width 24 height 24
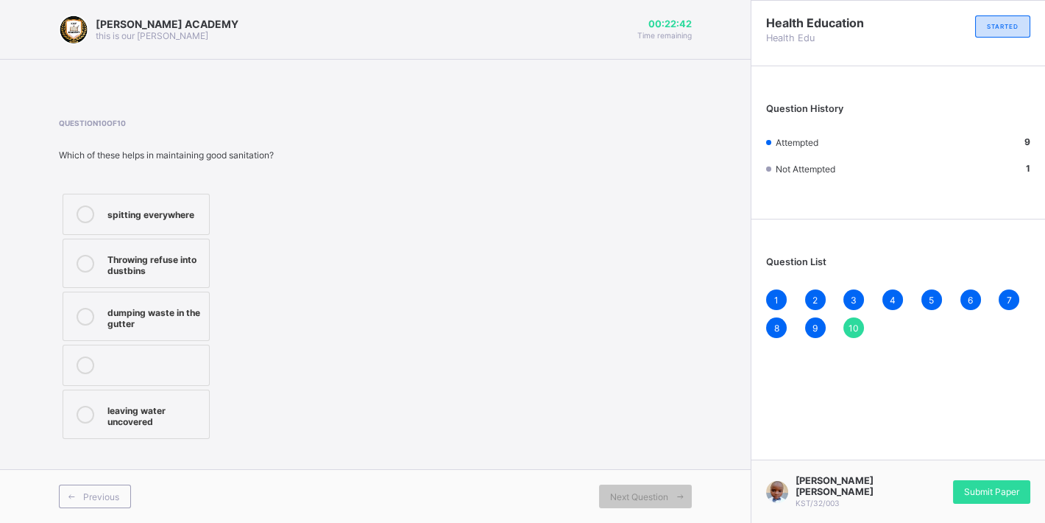
click at [172, 317] on div "dumping waste in the gutter" at bounding box center [154, 316] width 94 height 26
click at [983, 484] on div "Submit Paper" at bounding box center [991, 492] width 77 height 24
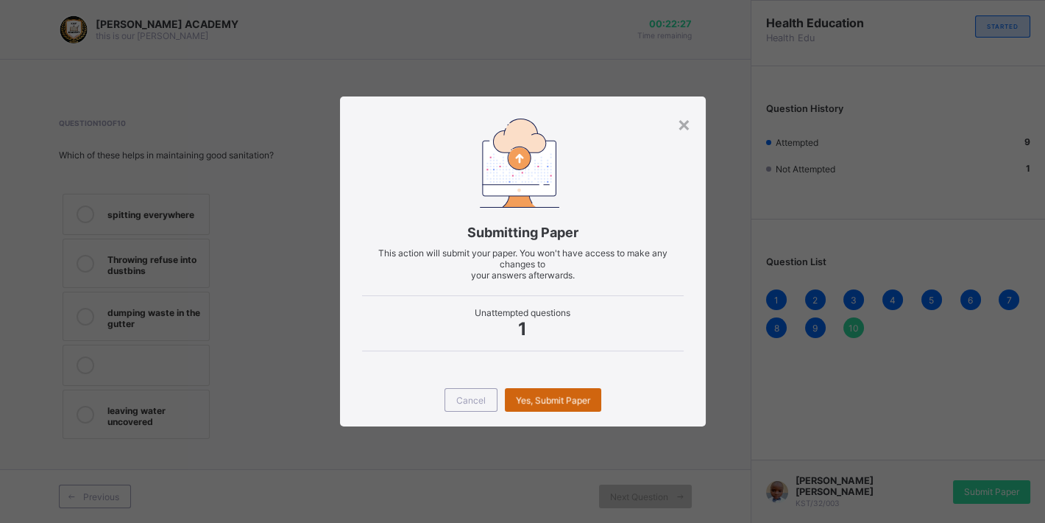
click at [566, 391] on div "Yes, Submit Paper" at bounding box center [553, 400] width 96 height 24
click at [567, 391] on div "Yes, Submit Paper" at bounding box center [553, 400] width 96 height 24
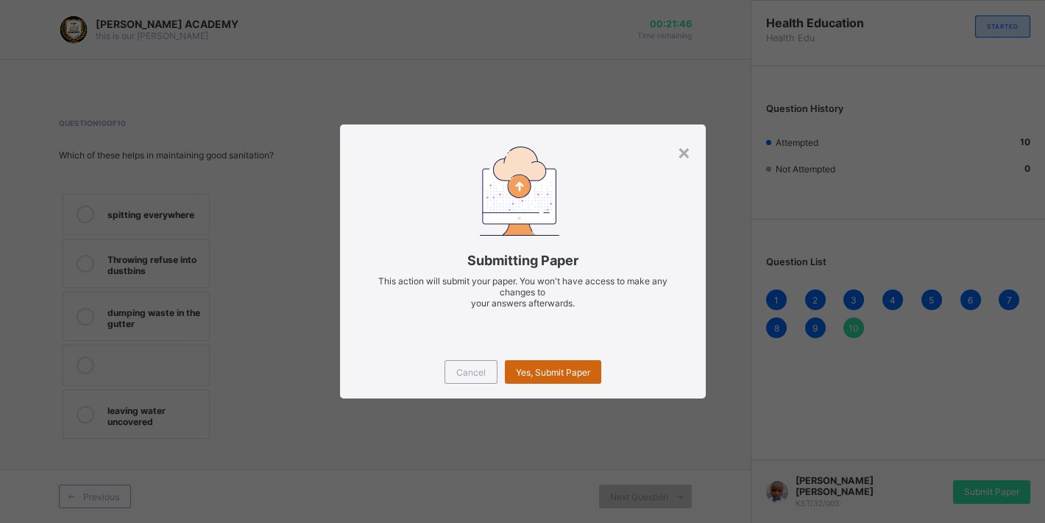
click at [560, 364] on div "Yes, Submit Paper" at bounding box center [553, 372] width 96 height 24
click at [560, 366] on div "Yes, Submit Paper" at bounding box center [553, 372] width 96 height 24
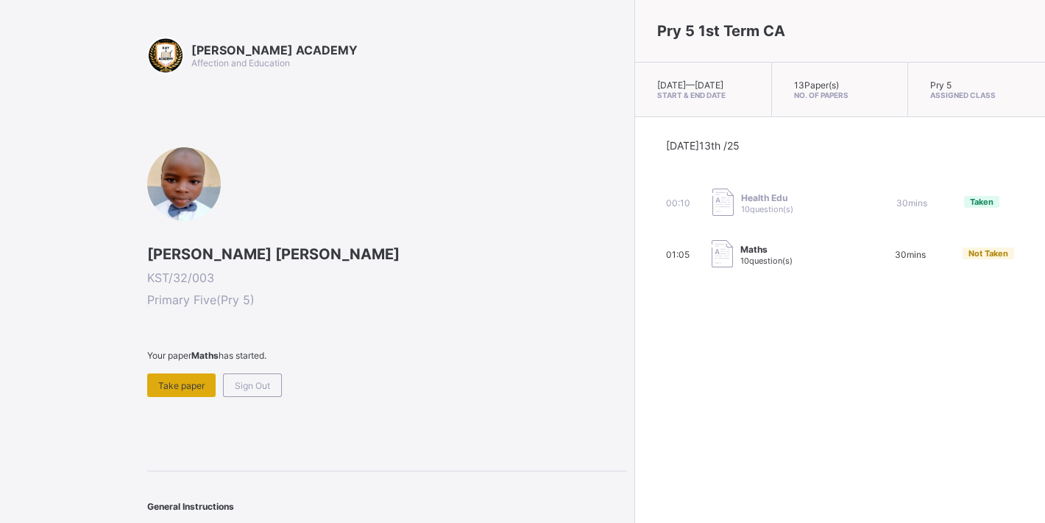
click at [188, 375] on div "Take paper" at bounding box center [181, 385] width 68 height 24
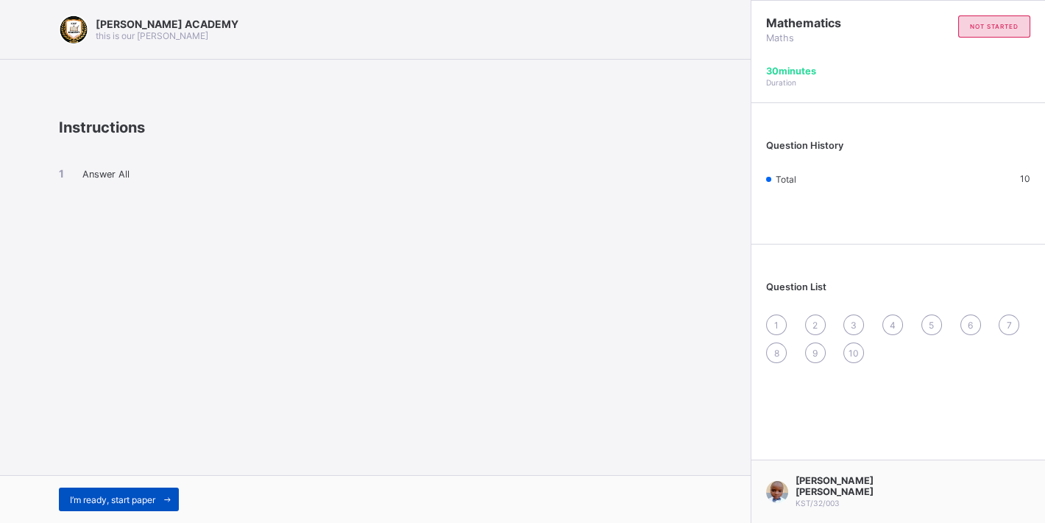
click at [130, 490] on div "I’m ready, start paper" at bounding box center [119, 499] width 120 height 24
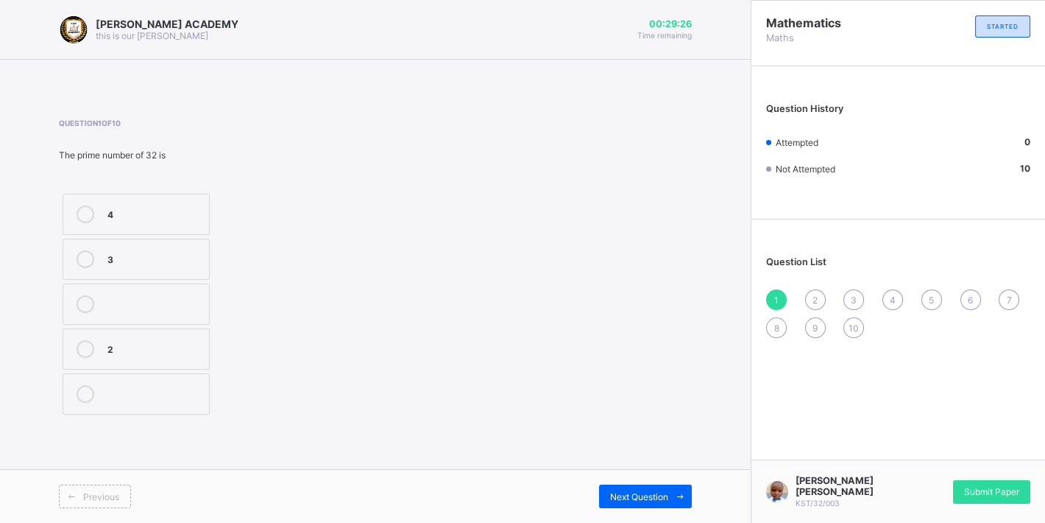
click at [185, 208] on div "4" at bounding box center [154, 212] width 94 height 15
click at [662, 490] on div "Next Question" at bounding box center [645, 496] width 93 height 24
click at [183, 212] on div "<>" at bounding box center [154, 212] width 94 height 15
click at [635, 485] on div "Next Question" at bounding box center [645, 496] width 93 height 24
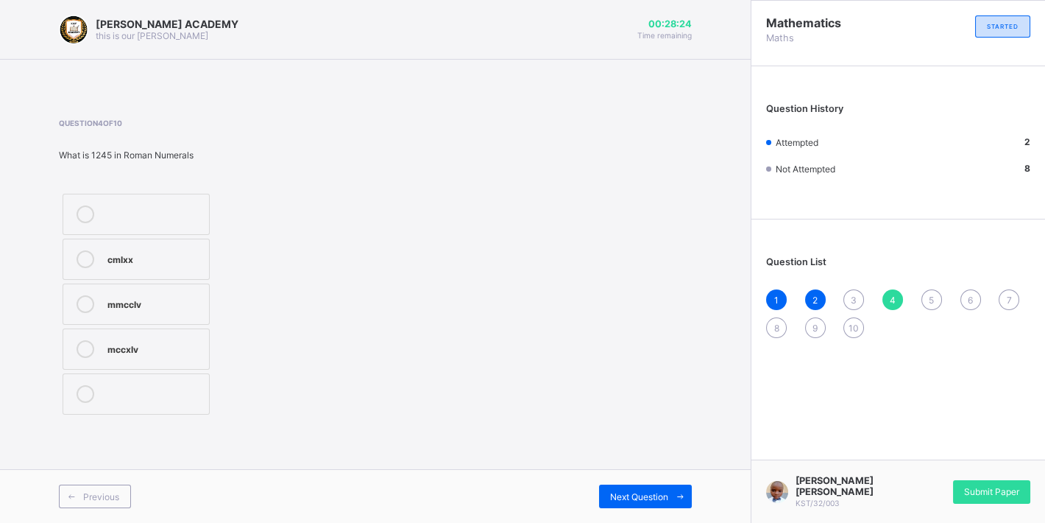
click at [849, 296] on div "3" at bounding box center [854, 299] width 21 height 21
click at [161, 254] on div "1264" at bounding box center [154, 257] width 94 height 15
click at [654, 491] on span "Next Question" at bounding box center [639, 496] width 58 height 11
click at [197, 259] on div "cmlxx" at bounding box center [154, 257] width 94 height 15
click at [652, 489] on div "Next Question" at bounding box center [645, 496] width 93 height 24
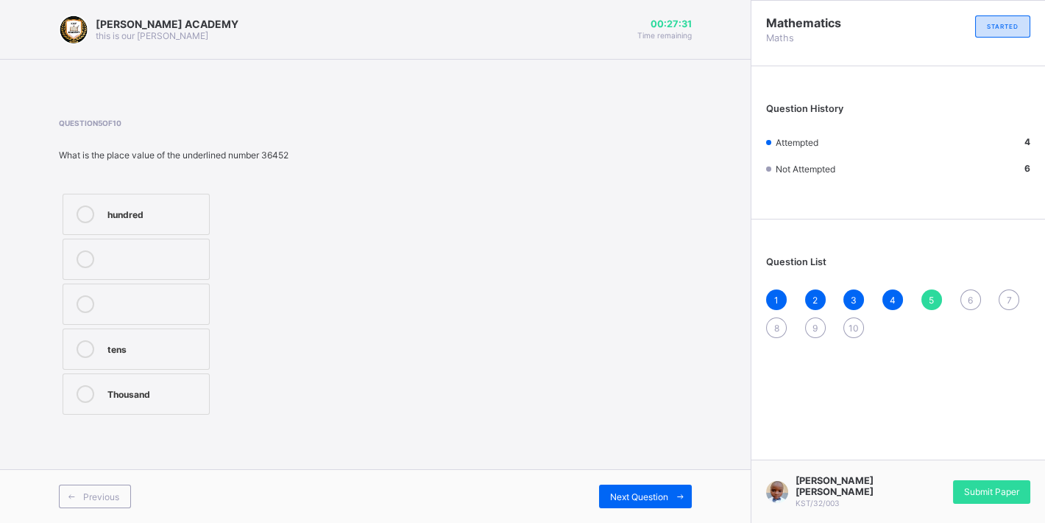
click at [188, 382] on label "Thousand" at bounding box center [136, 393] width 147 height 41
click at [660, 490] on div "Next Question" at bounding box center [645, 496] width 93 height 24
click at [182, 349] on div "2,7" at bounding box center [154, 347] width 94 height 15
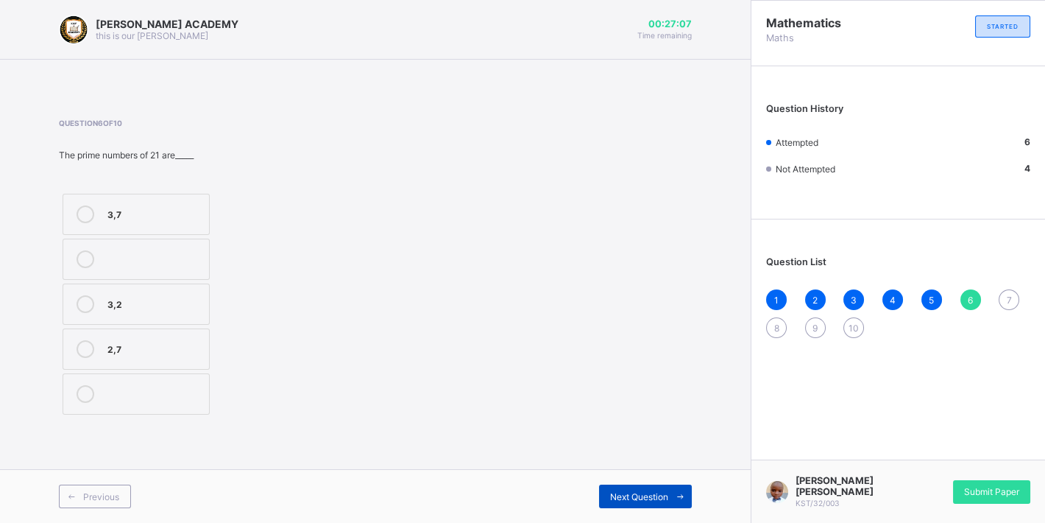
click at [631, 487] on div "Next Question" at bounding box center [645, 496] width 93 height 24
click at [183, 250] on label "<>" at bounding box center [136, 259] width 147 height 41
click at [646, 488] on div "Next Question" at bounding box center [645, 496] width 93 height 24
click at [121, 296] on div "34" at bounding box center [154, 302] width 94 height 15
click at [669, 487] on span at bounding box center [681, 496] width 24 height 24
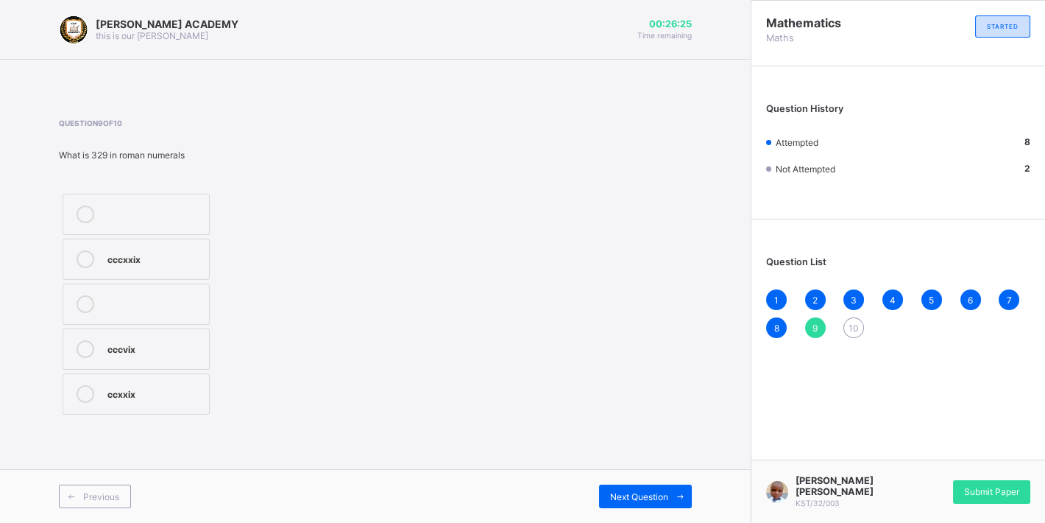
click at [179, 343] on div "cccvix" at bounding box center [154, 347] width 94 height 15
click at [629, 490] on div "Next Question" at bounding box center [645, 496] width 93 height 24
click at [111, 255] on div "thousand" at bounding box center [154, 257] width 94 height 15
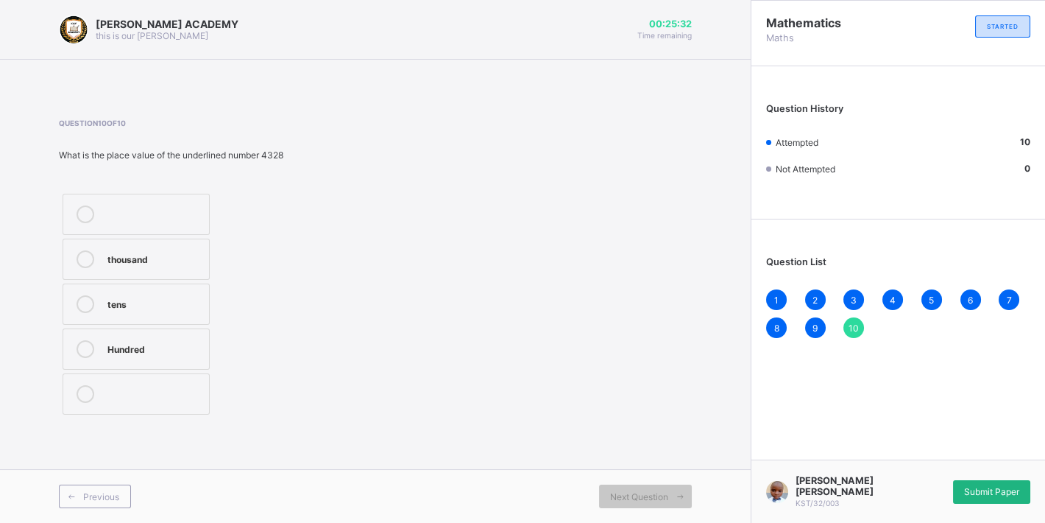
click at [985, 484] on div "Submit Paper" at bounding box center [991, 492] width 77 height 24
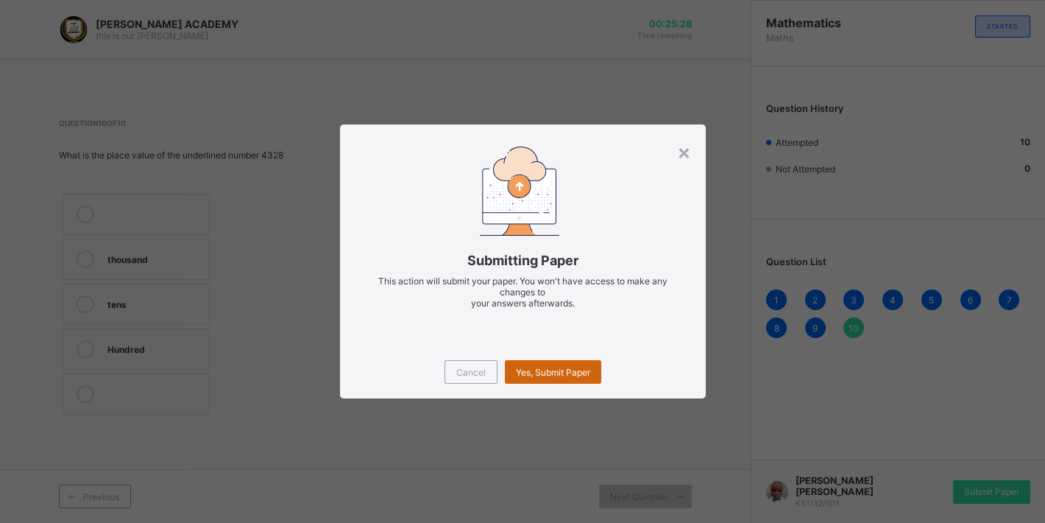
click at [533, 368] on span "Yes, Submit Paper" at bounding box center [553, 372] width 74 height 11
